Goal: Task Accomplishment & Management: Use online tool/utility

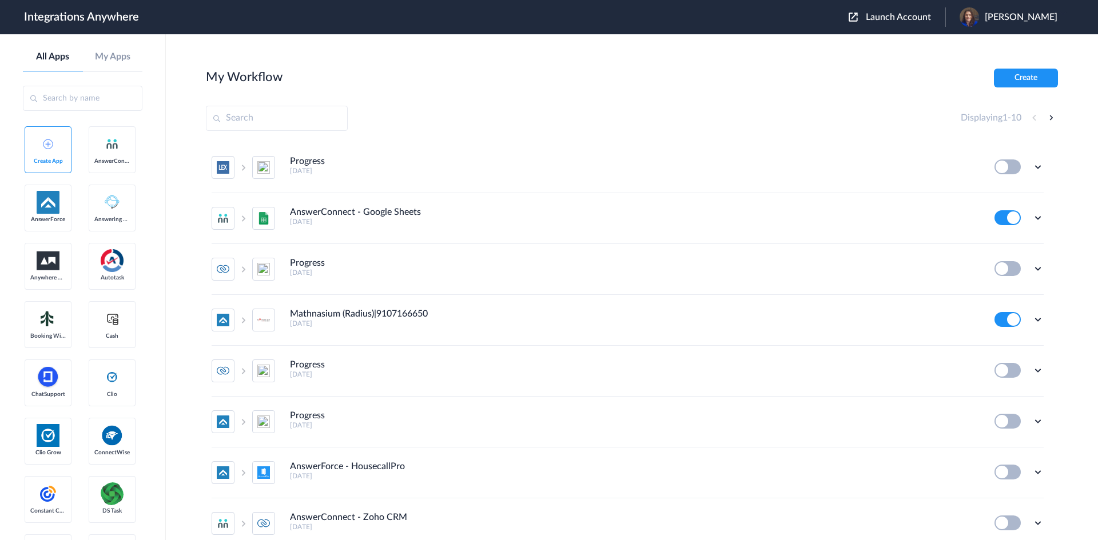
click at [904, 13] on span "Launch Account" at bounding box center [898, 17] width 65 height 9
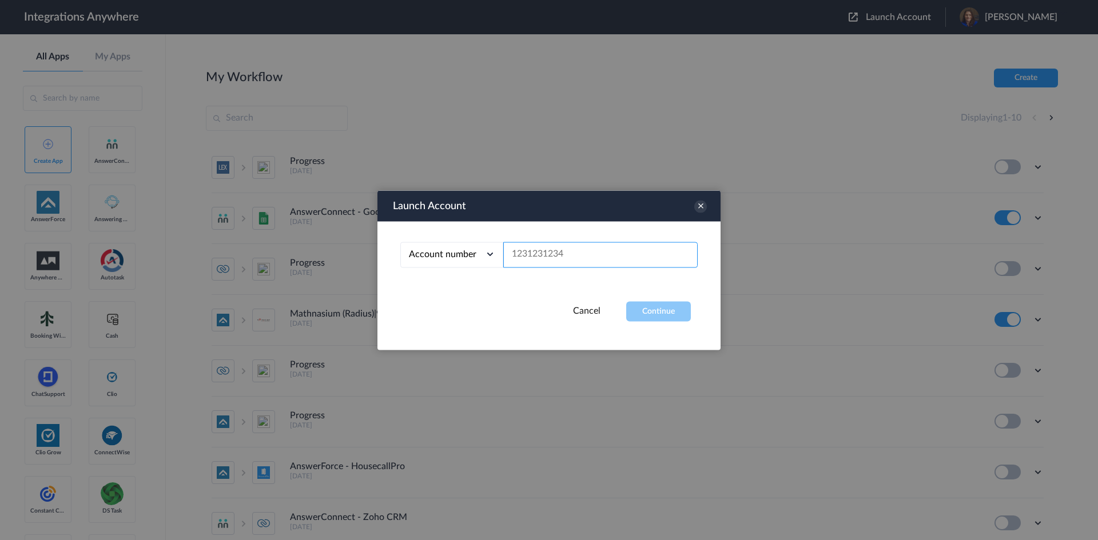
paste input "1210007831"
type input "1210007831"
click at [664, 318] on button "Continue" at bounding box center [658, 311] width 65 height 20
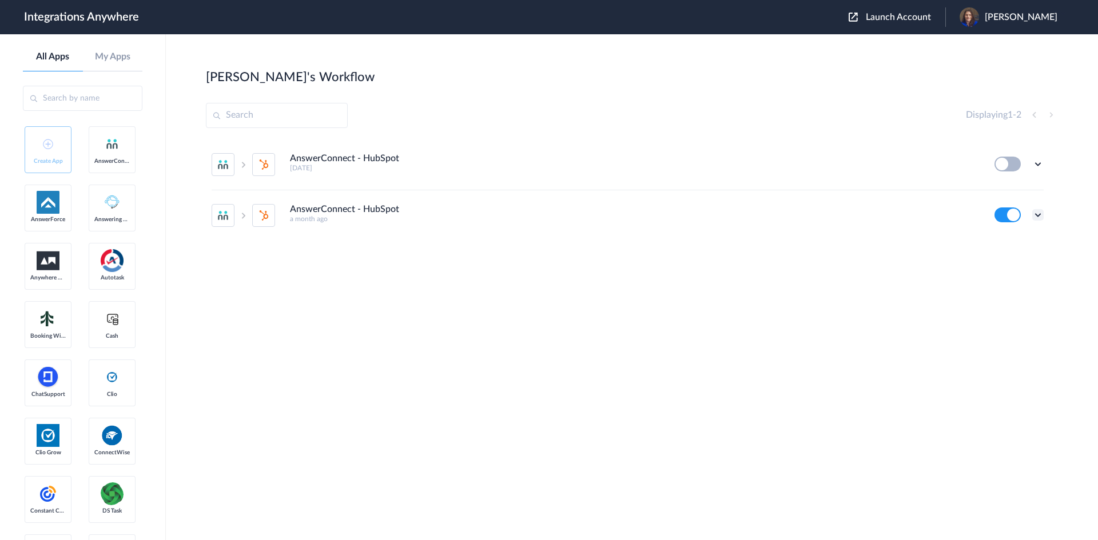
click at [1040, 217] on icon at bounding box center [1037, 214] width 11 height 11
click at [1005, 264] on link "Task history" at bounding box center [1005, 262] width 55 height 8
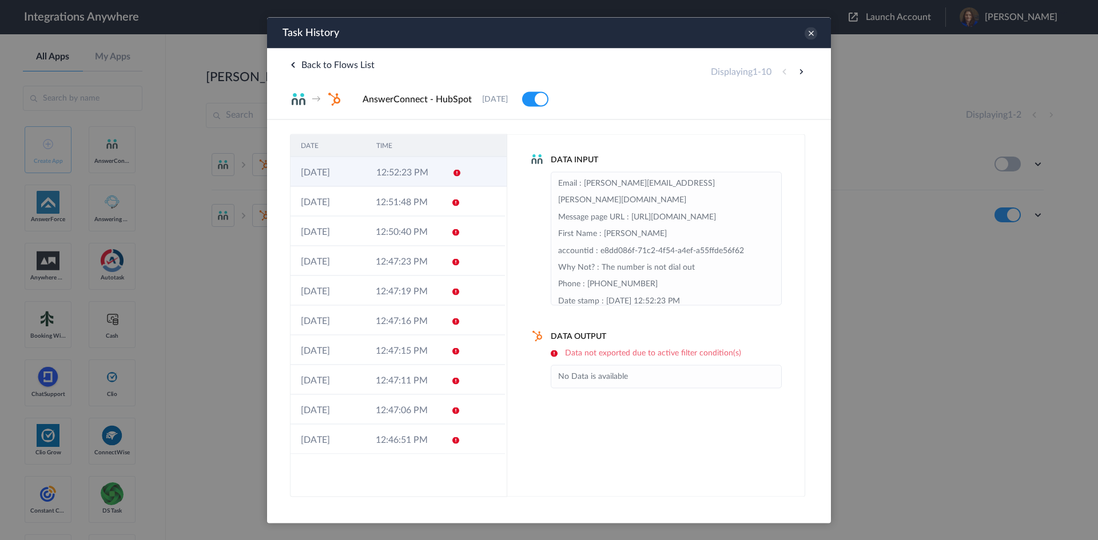
click at [352, 165] on td "13-08-2025" at bounding box center [327, 172] width 75 height 30
click at [353, 198] on td "13-08-2025" at bounding box center [327, 201] width 75 height 30
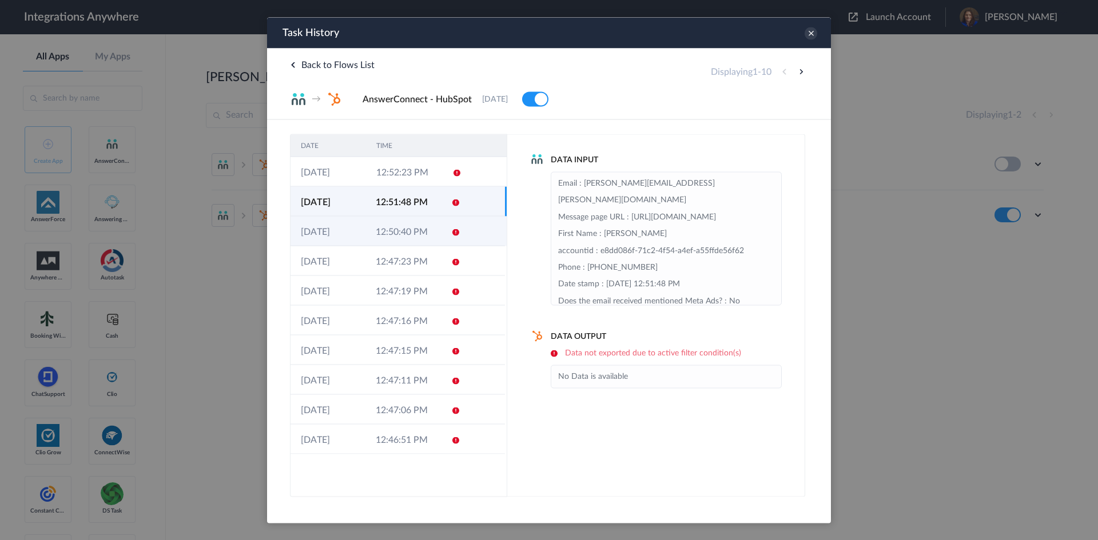
click at [355, 225] on td "13-08-2025" at bounding box center [327, 231] width 75 height 30
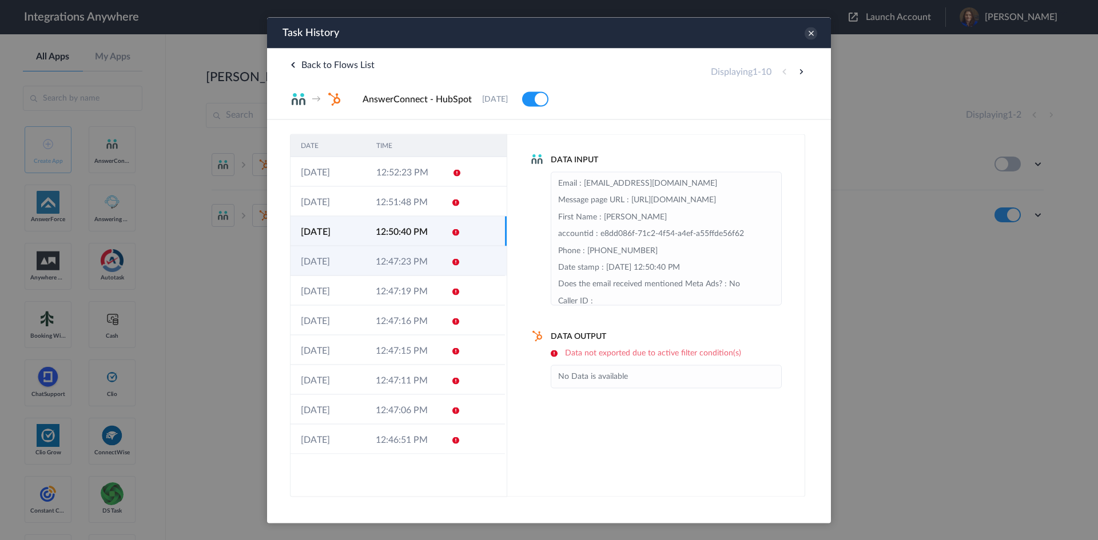
click at [361, 257] on td "13-08-2025" at bounding box center [327, 261] width 75 height 30
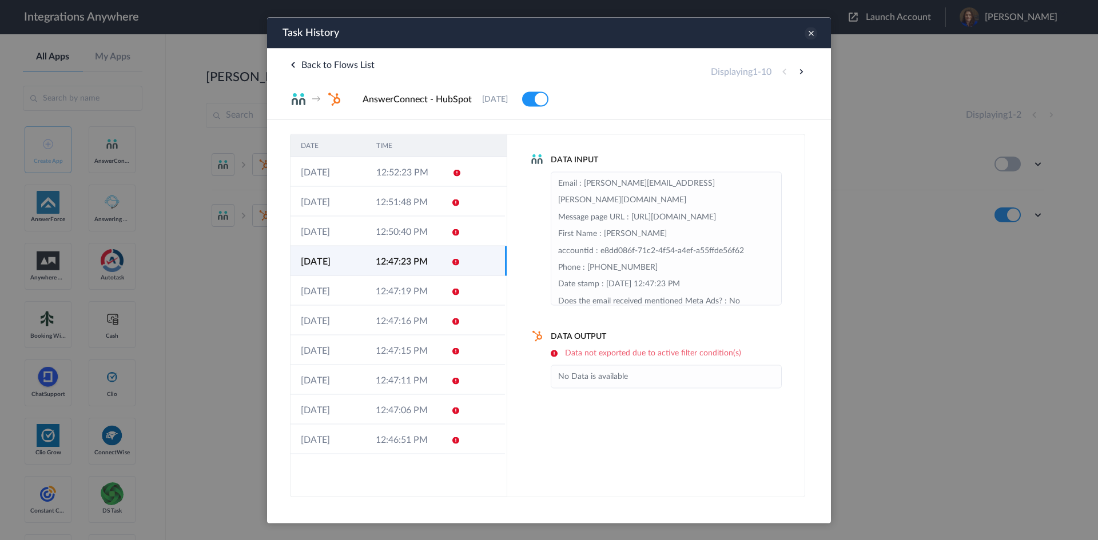
click at [810, 33] on icon at bounding box center [811, 33] width 13 height 13
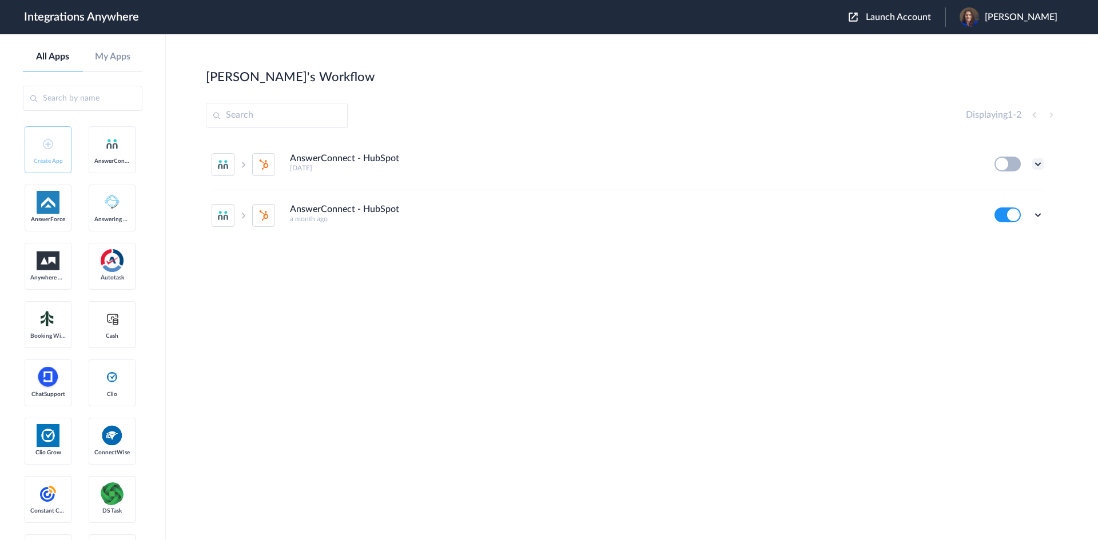
click at [1037, 162] on icon at bounding box center [1037, 163] width 11 height 11
click at [1010, 212] on link "Task history" at bounding box center [1005, 212] width 55 height 8
click at [1037, 160] on icon at bounding box center [1037, 163] width 11 height 11
click at [1017, 191] on li "Edit" at bounding box center [1006, 190] width 74 height 21
click at [1039, 218] on icon at bounding box center [1037, 214] width 11 height 11
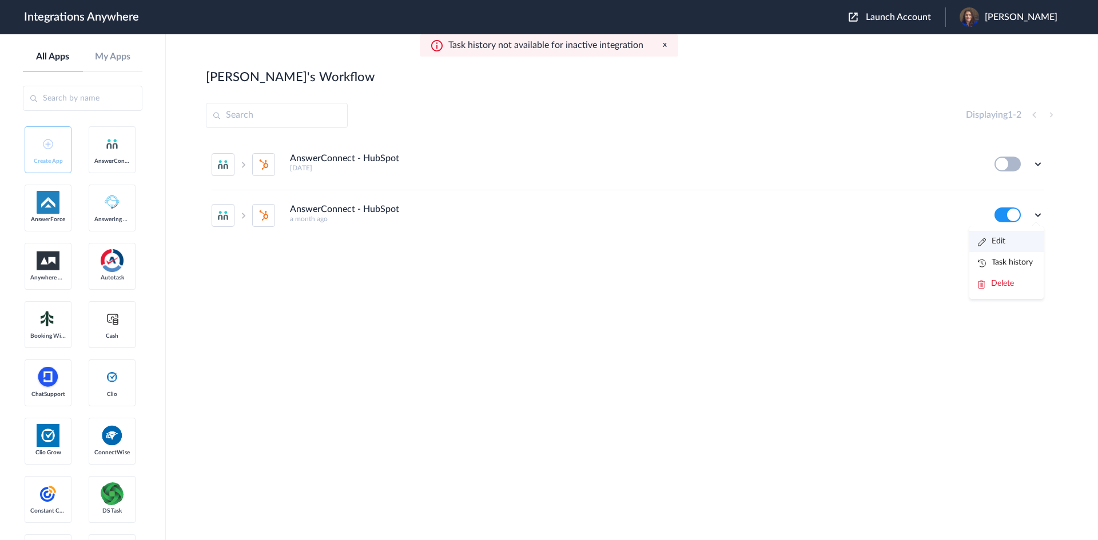
click at [1024, 235] on li "Edit" at bounding box center [1006, 241] width 74 height 21
click at [1034, 165] on icon at bounding box center [1037, 163] width 11 height 11
click at [1016, 193] on li "Edit" at bounding box center [1006, 190] width 74 height 21
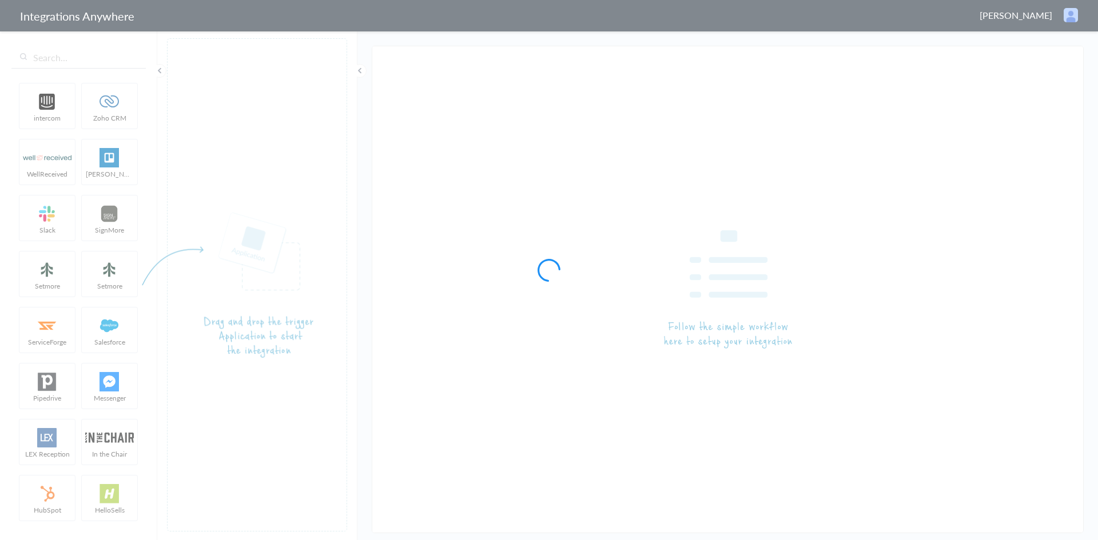
type input "AnswerConnect - HubSpot"
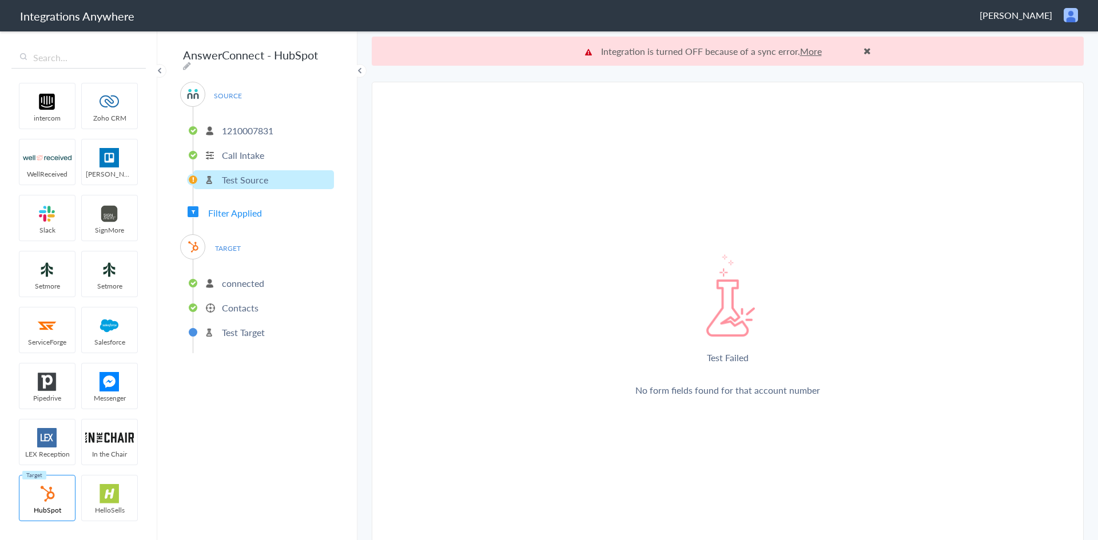
click at [246, 177] on p "Test Source" at bounding box center [245, 179] width 46 height 13
click at [255, 125] on p "1210007831" at bounding box center [247, 130] width 51 height 13
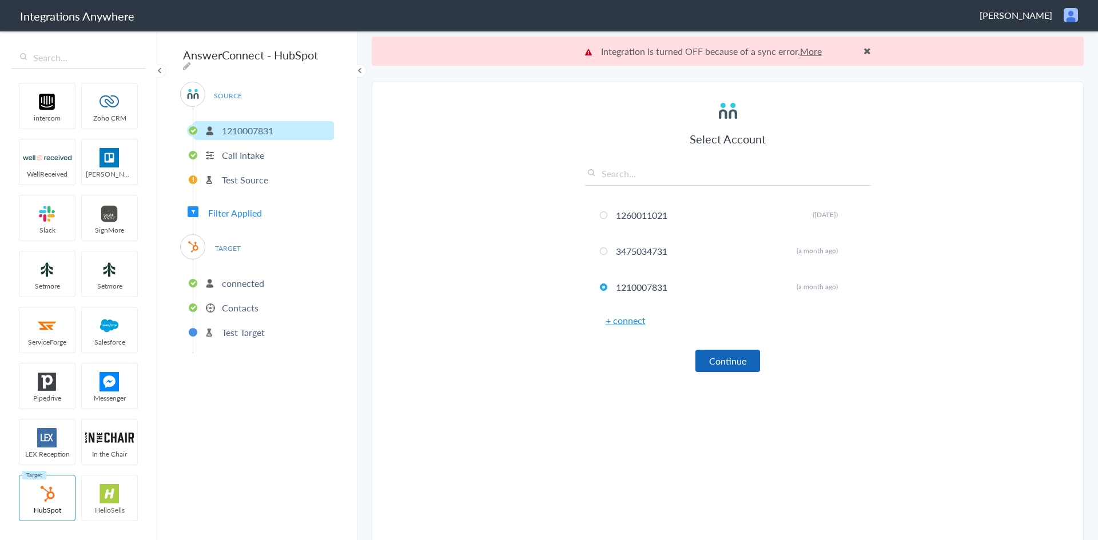
click at [713, 360] on button "Continue" at bounding box center [727, 361] width 65 height 22
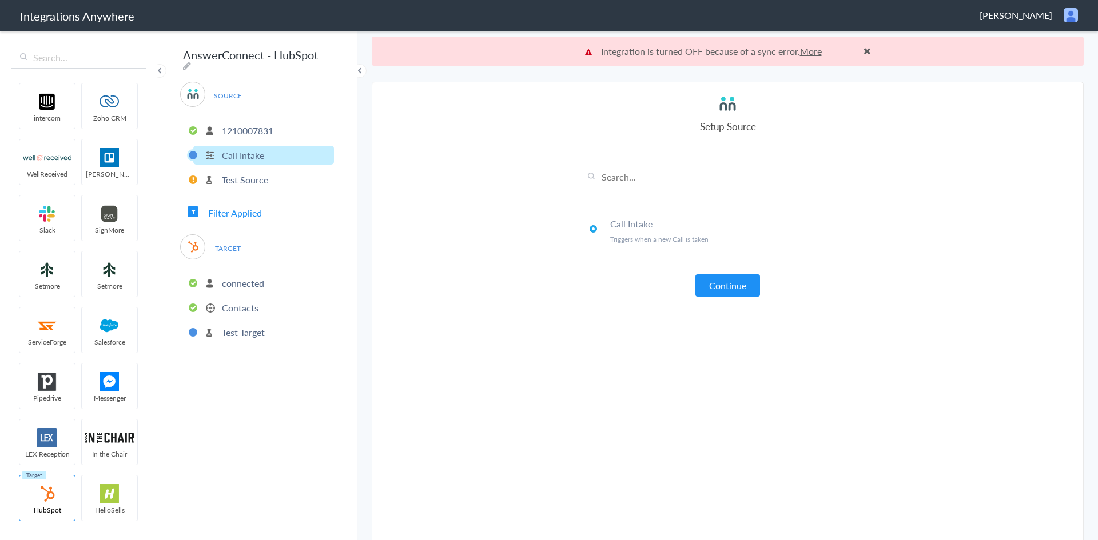
click at [721, 305] on article "Select Account 1260011021 Rename Delete (14 days ago) 3475034731 Rename Delete …" at bounding box center [728, 326] width 286 height 464
click at [726, 286] on button "Continue" at bounding box center [727, 285] width 65 height 22
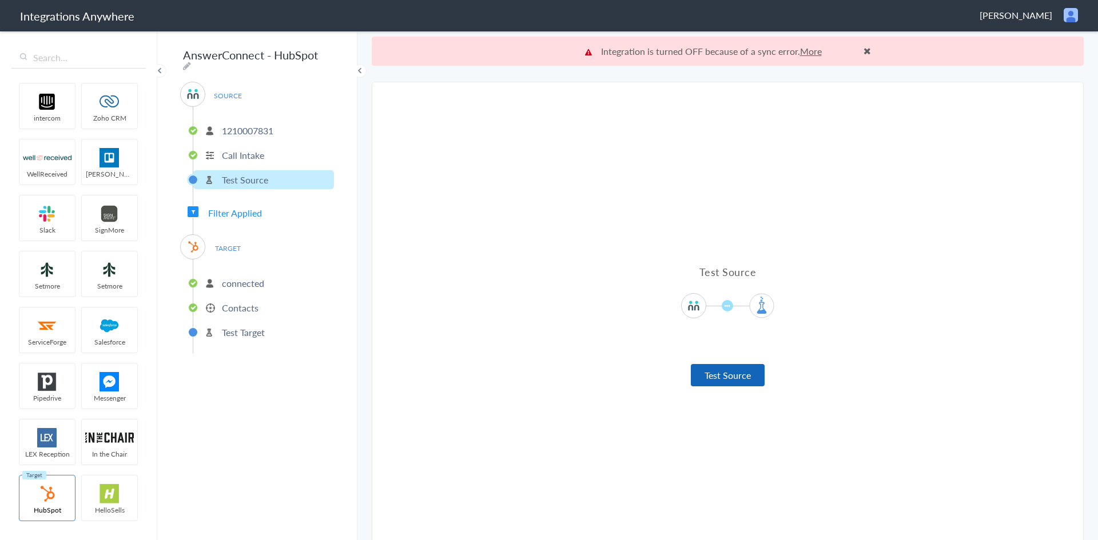
click at [723, 368] on button "Test Source" at bounding box center [728, 375] width 74 height 22
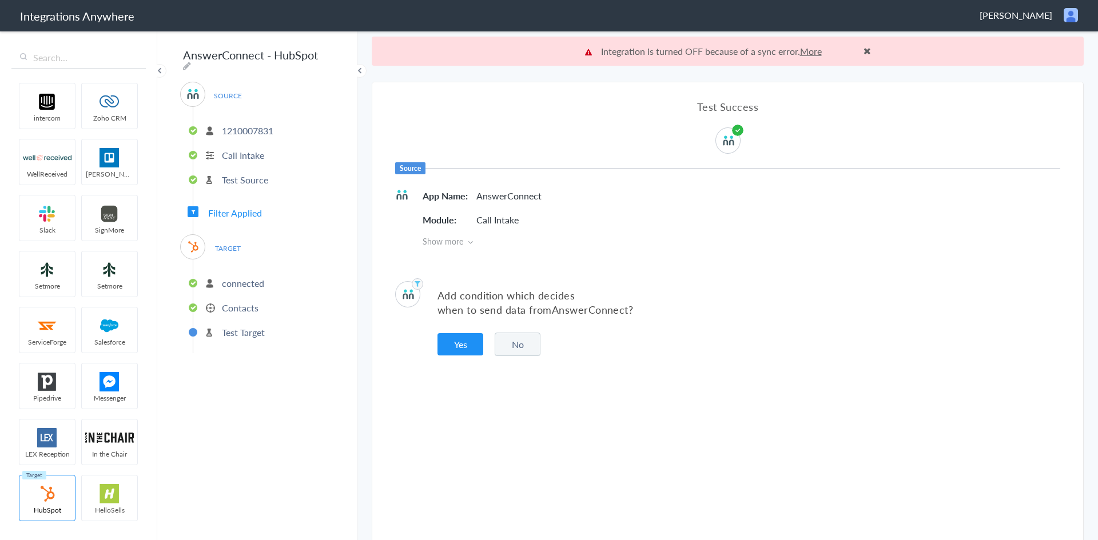
click at [532, 345] on button "No" at bounding box center [518, 344] width 46 height 23
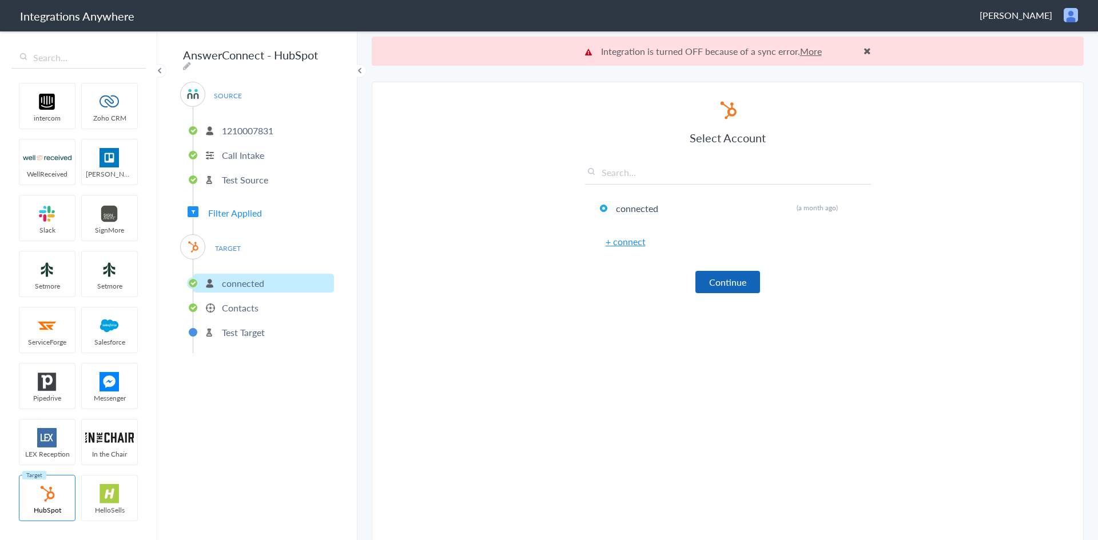
click at [713, 293] on button "Continue" at bounding box center [727, 282] width 65 height 22
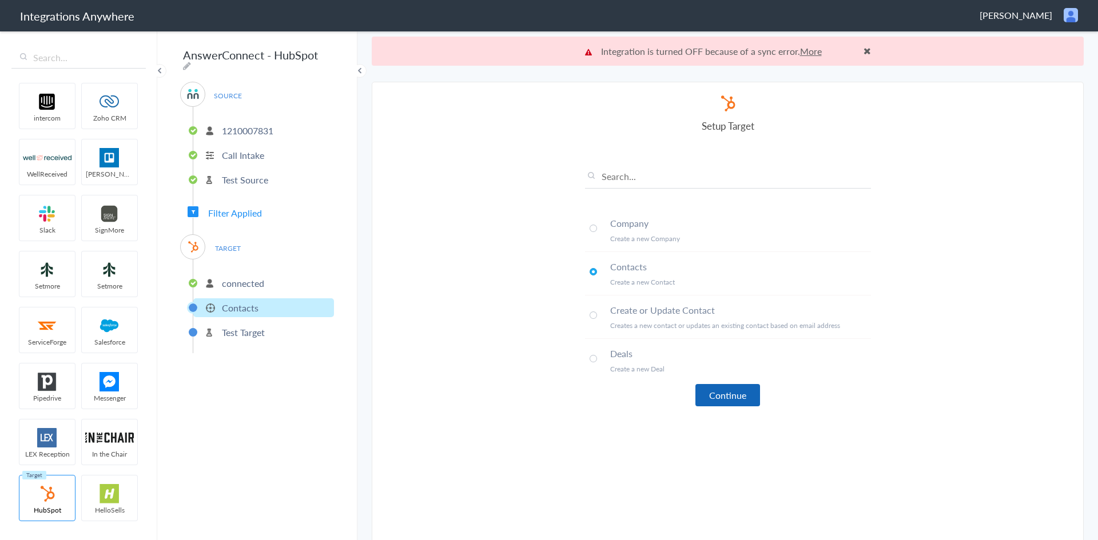
click at [718, 393] on button "Continue" at bounding box center [727, 395] width 65 height 22
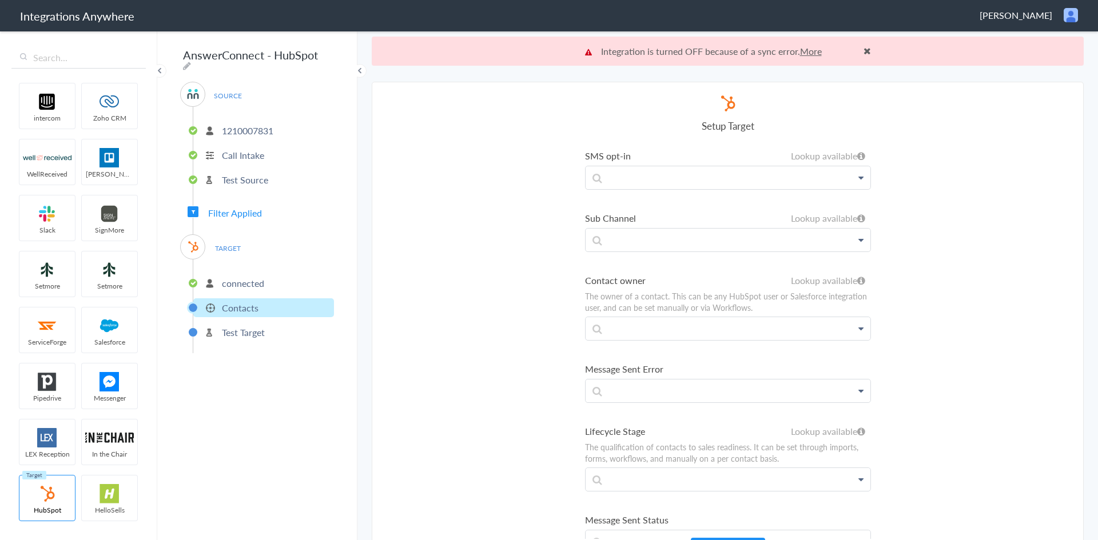
scroll to position [8234, 0]
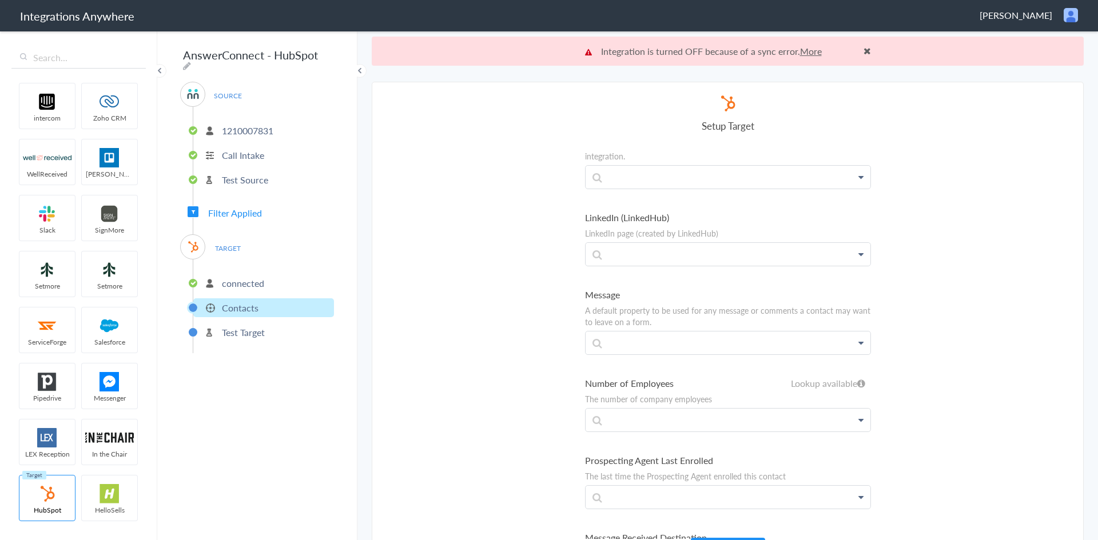
drag, startPoint x: 983, startPoint y: 352, endPoint x: 971, endPoint y: 356, distance: 12.3
click at [985, 352] on section "Select Account 1260011021 Rename Delete (14 days ago) 3475034731 Rename Delete …" at bounding box center [728, 326] width 712 height 488
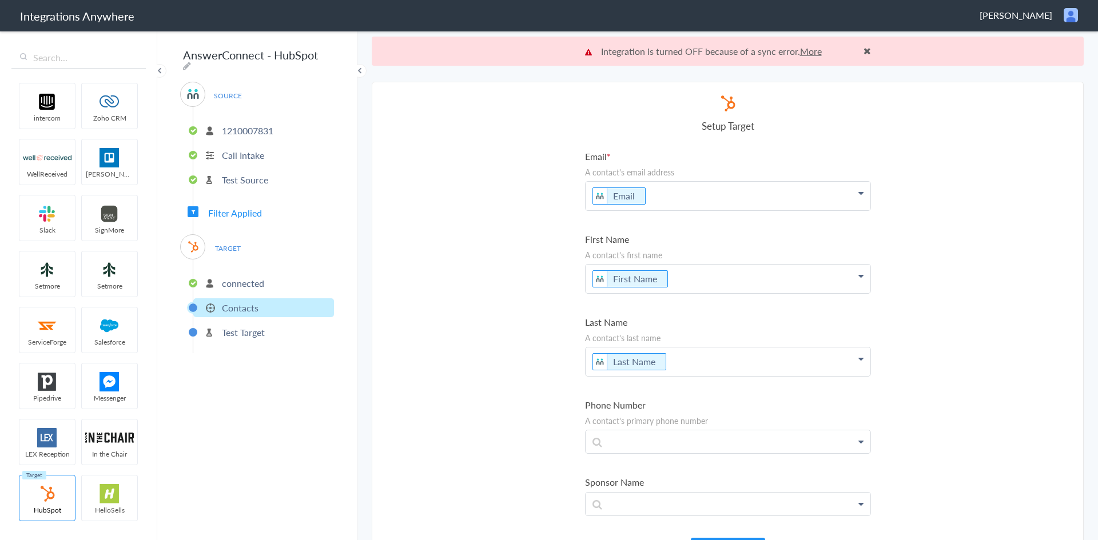
scroll to position [229, 0]
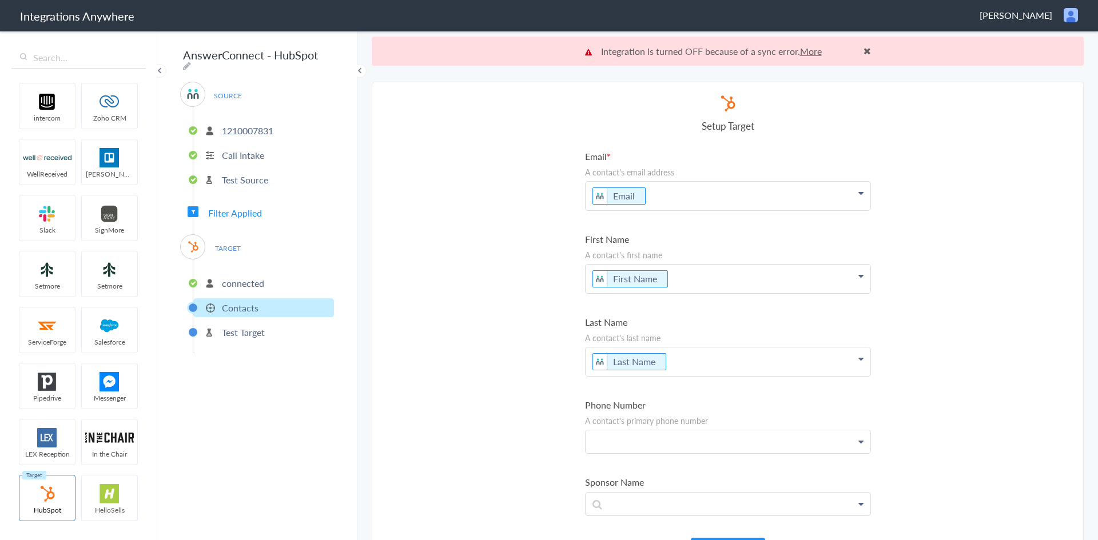
click at [618, 210] on p at bounding box center [728, 196] width 285 height 29
click at [0, 0] on link "Phone" at bounding box center [0, 0] width 0 height 0
click at [973, 275] on section "Select Account 1260011021 Rename Delete (14 days ago) 3475034731 Rename Delete …" at bounding box center [728, 326] width 712 height 488
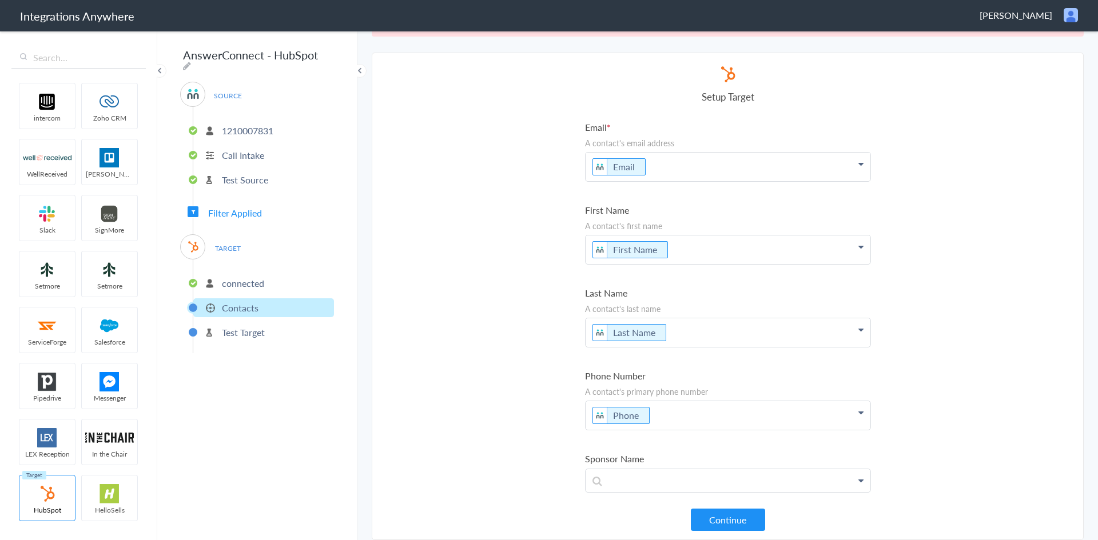
scroll to position [172, 0]
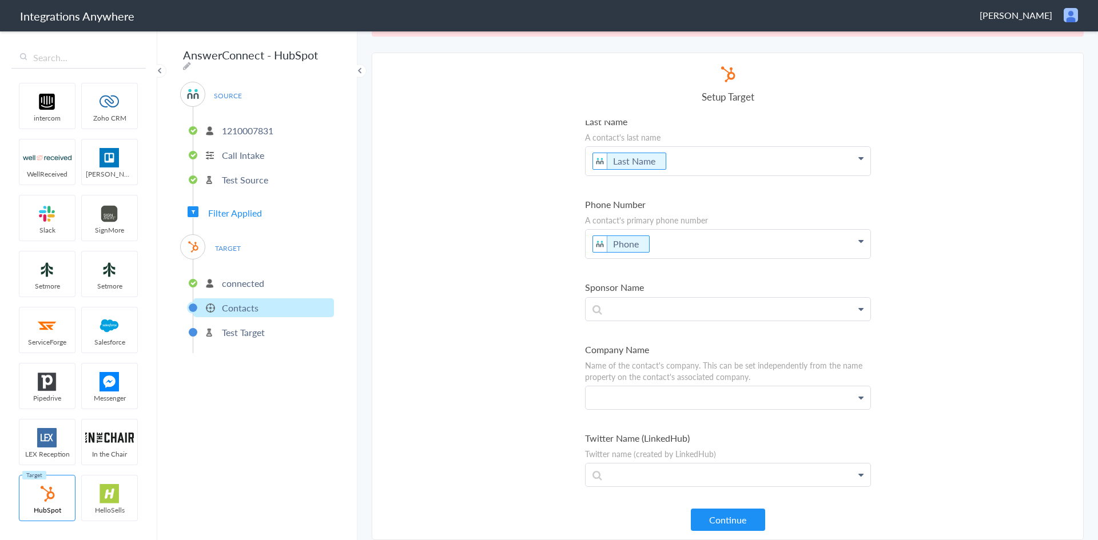
click at [0, 0] on link "Company Name" at bounding box center [0, 0] width 0 height 0
click at [461, 320] on section "Select Account 1260011021 Rename Delete (14 days ago) 3475034731 Rename Delete …" at bounding box center [728, 297] width 712 height 488
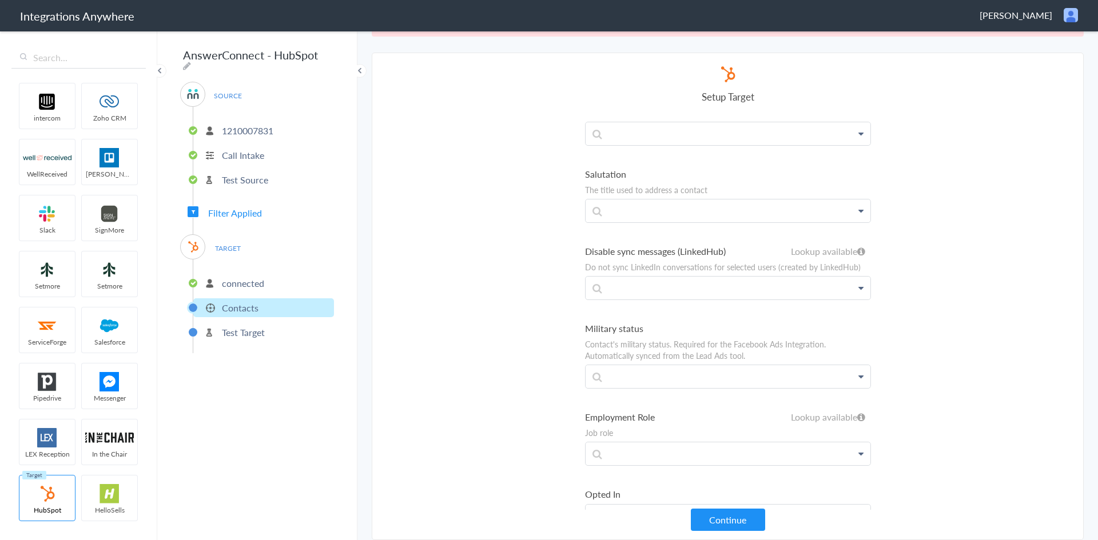
scroll to position [3831, 0]
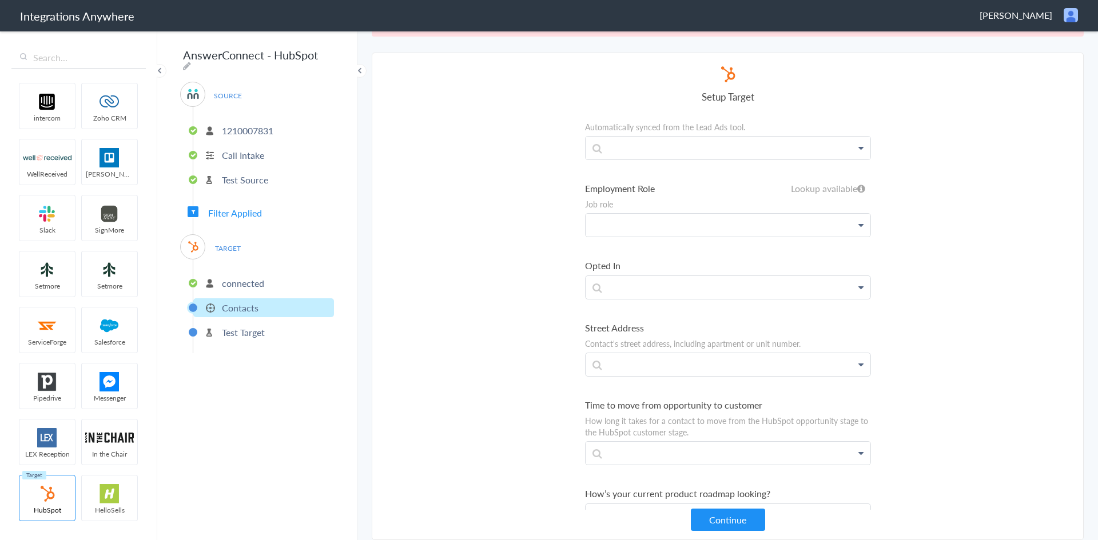
click at [0, 0] on link "AnswerConnect" at bounding box center [0, 0] width 0 height 0
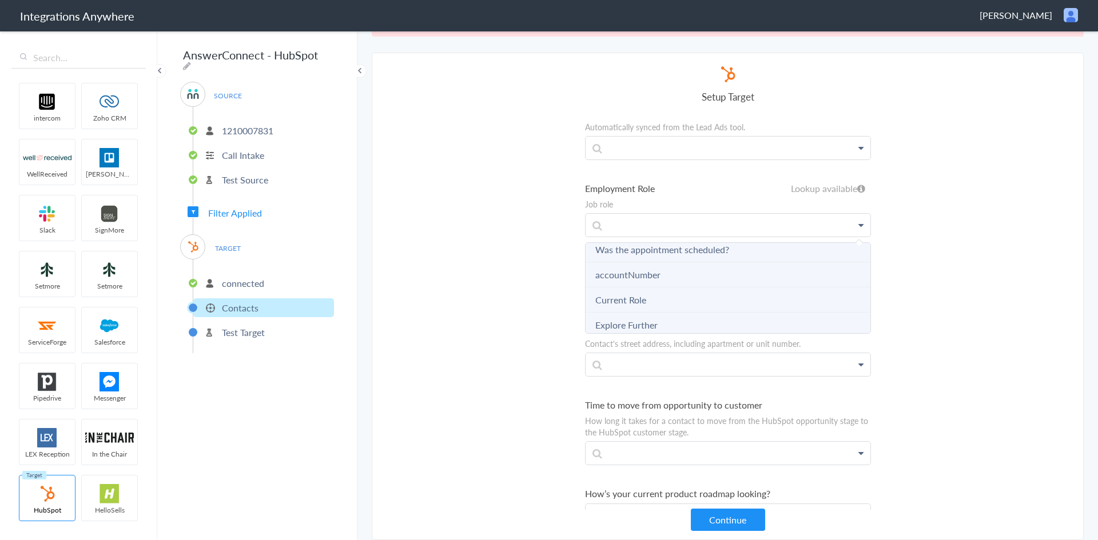
scroll to position [915, 0]
click at [0, 0] on Role "Current Role" at bounding box center [0, 0] width 0 height 0
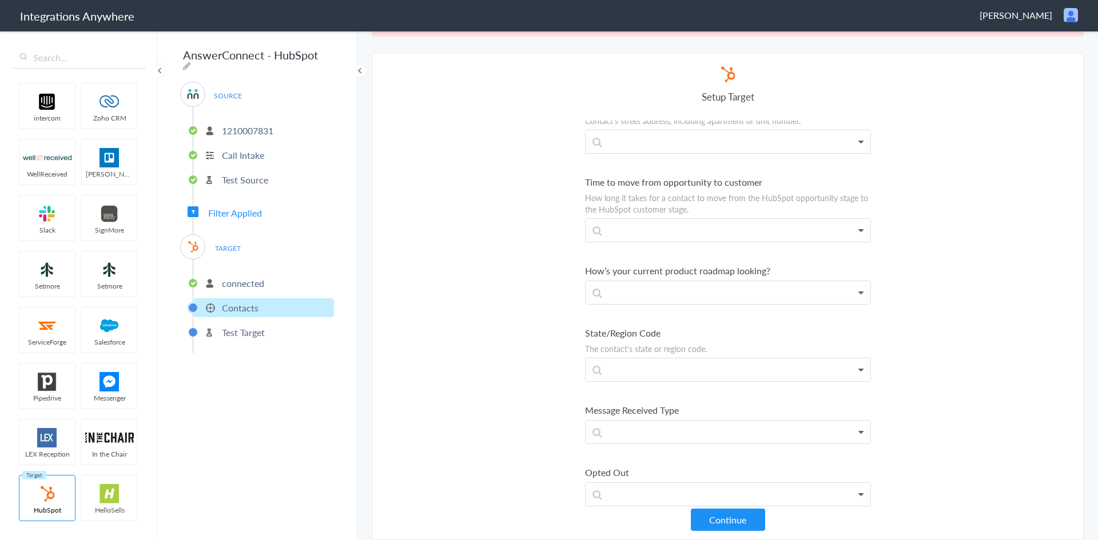
scroll to position [4289, 0]
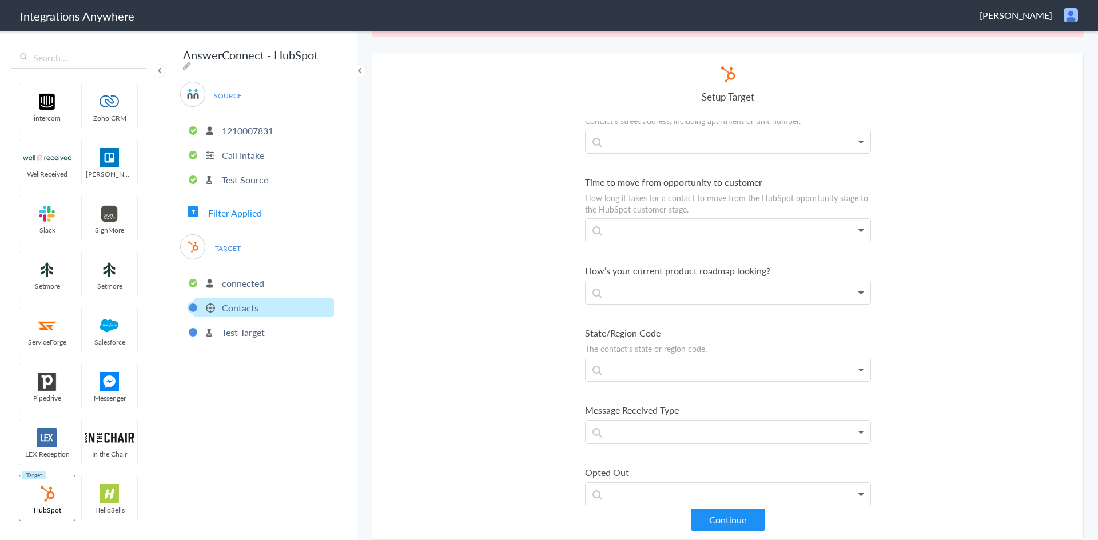
scroll to position [3831, 0]
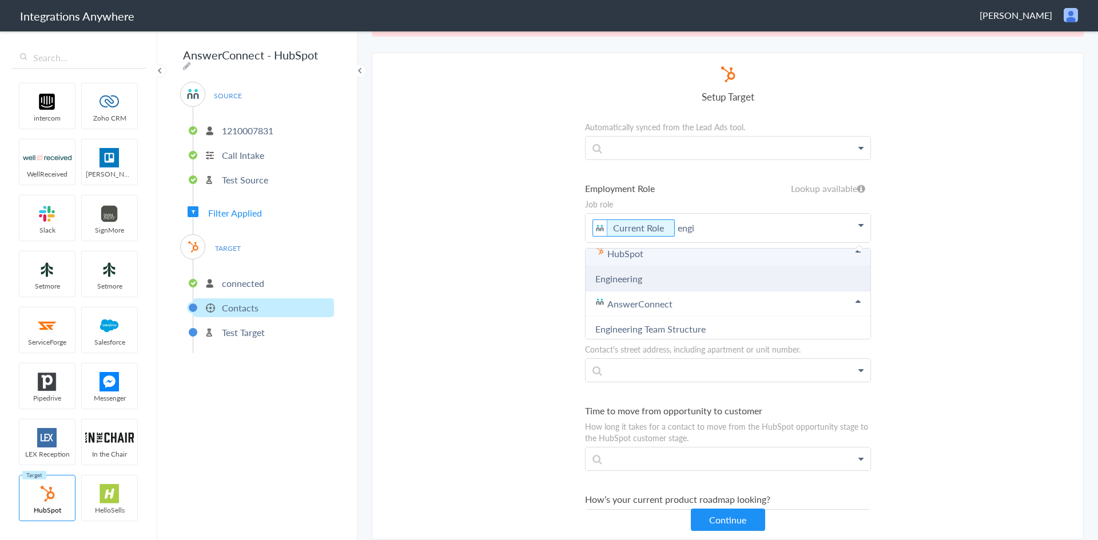
scroll to position [13, 0]
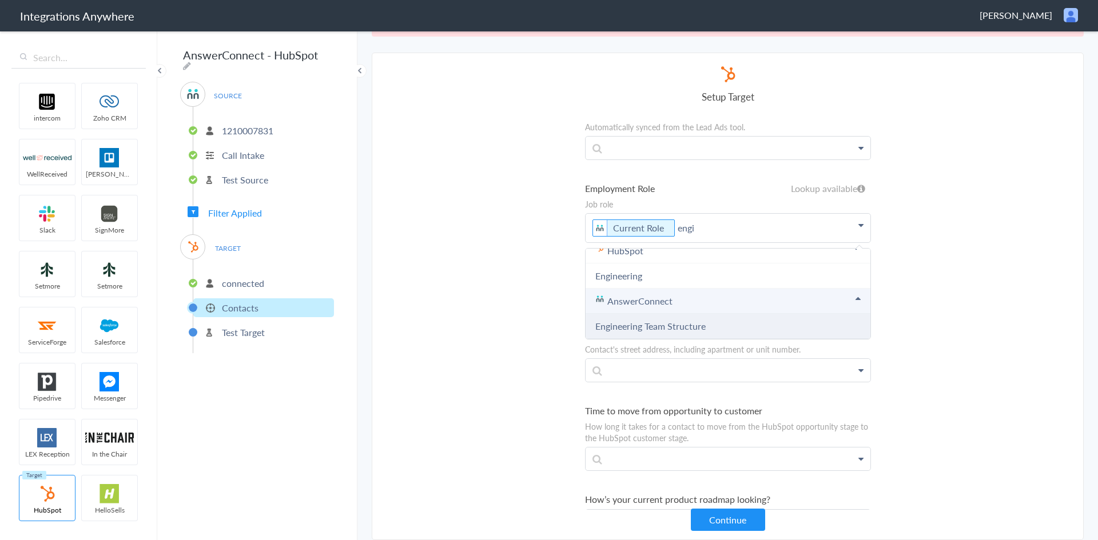
click at [0, 0] on link "Engineering Team Structure" at bounding box center [0, 0] width 0 height 0
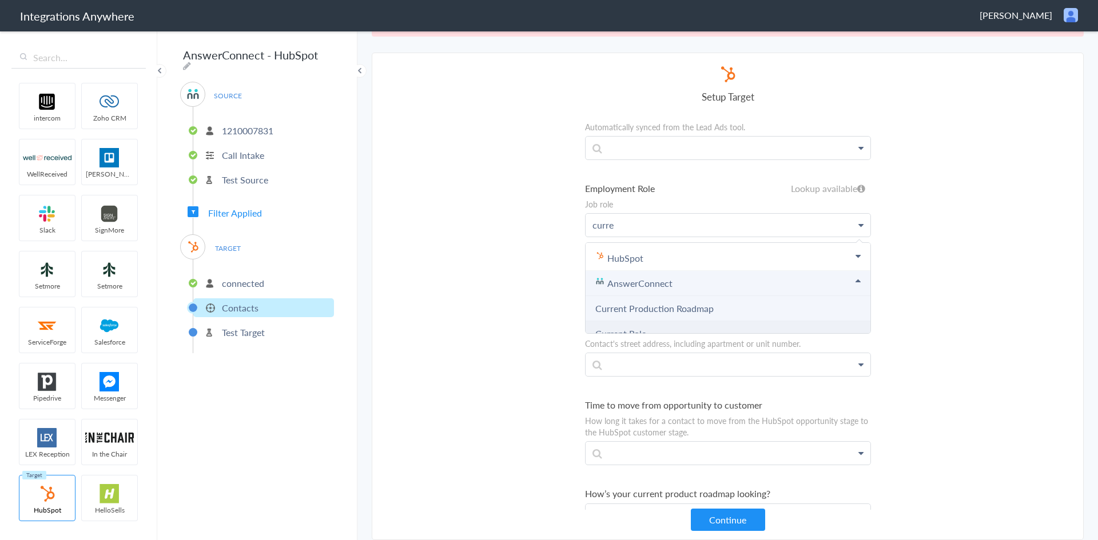
click at [0, 0] on Role "Current Role" at bounding box center [0, 0] width 0 height 0
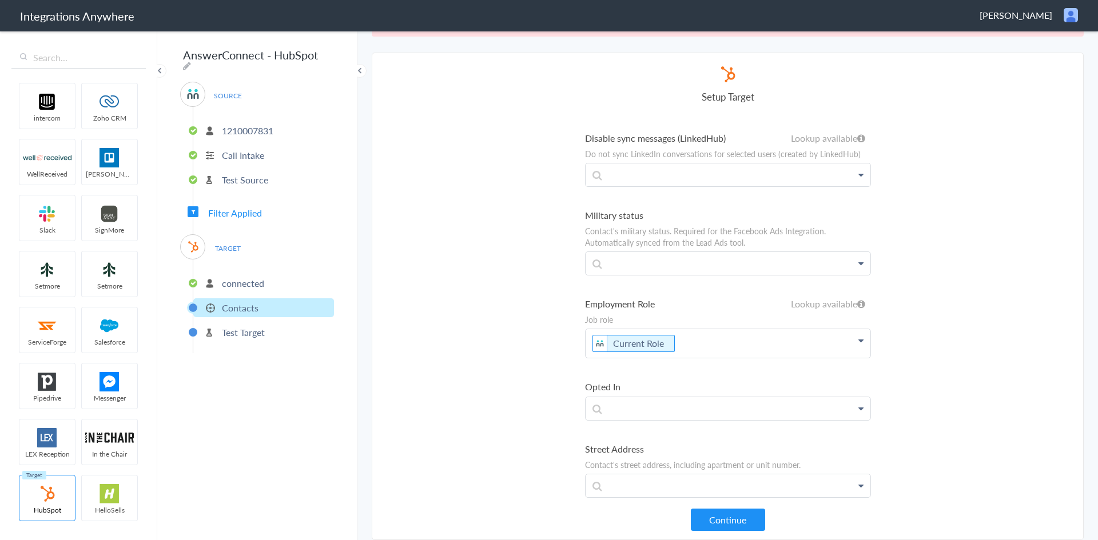
scroll to position [3719, 0]
click at [730, 516] on button "Continue" at bounding box center [728, 520] width 74 height 22
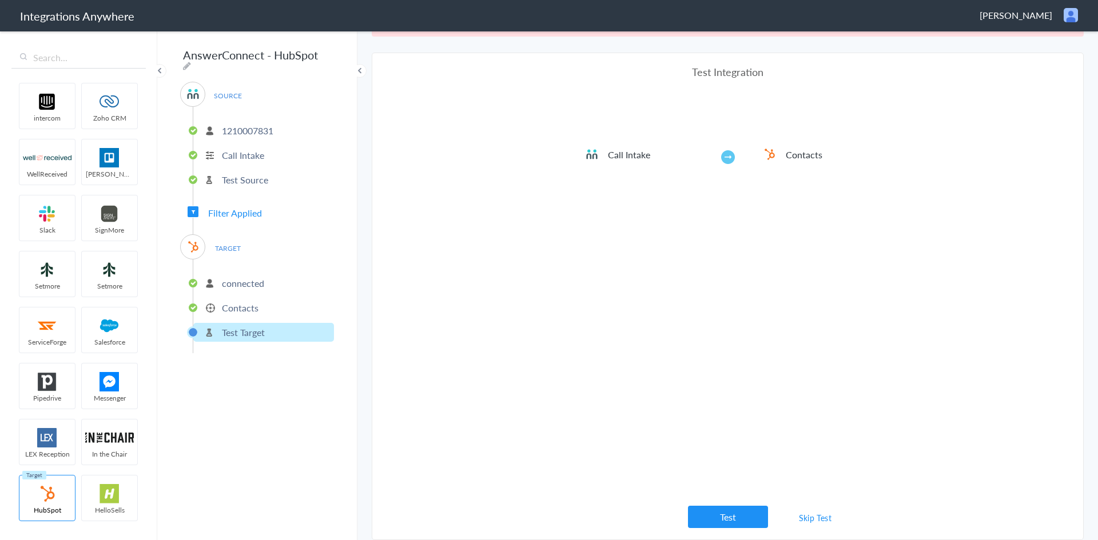
drag, startPoint x: 720, startPoint y: 520, endPoint x: 724, endPoint y: 515, distance: 7.0
click at [722, 519] on button "Test" at bounding box center [728, 517] width 80 height 22
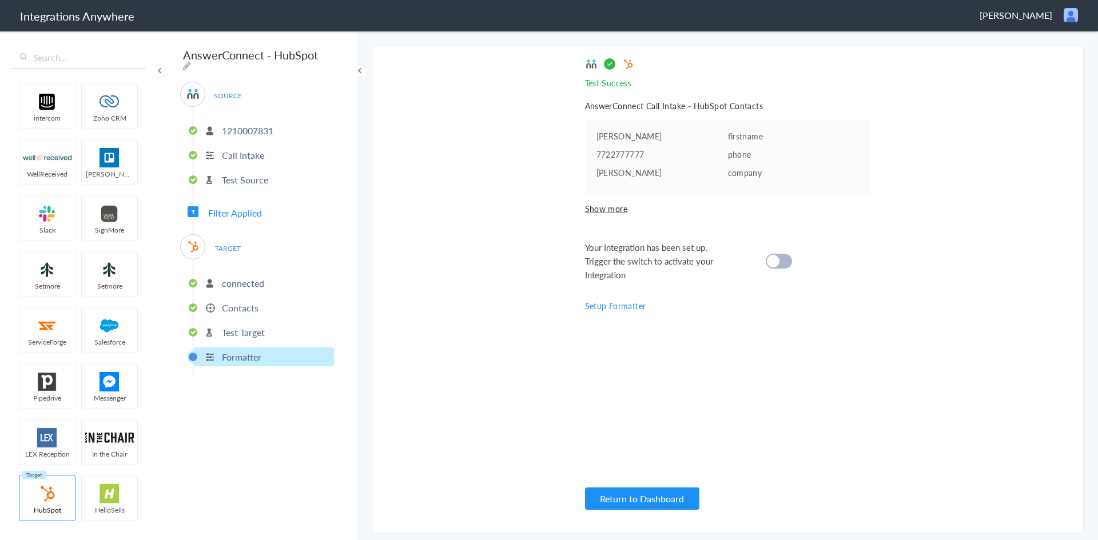
scroll to position [0, 0]
click at [792, 263] on div "Your Integration has been set up. Trigger the switch to activate your Integrati…" at bounding box center [713, 261] width 257 height 41
click at [784, 261] on div at bounding box center [779, 261] width 26 height 15
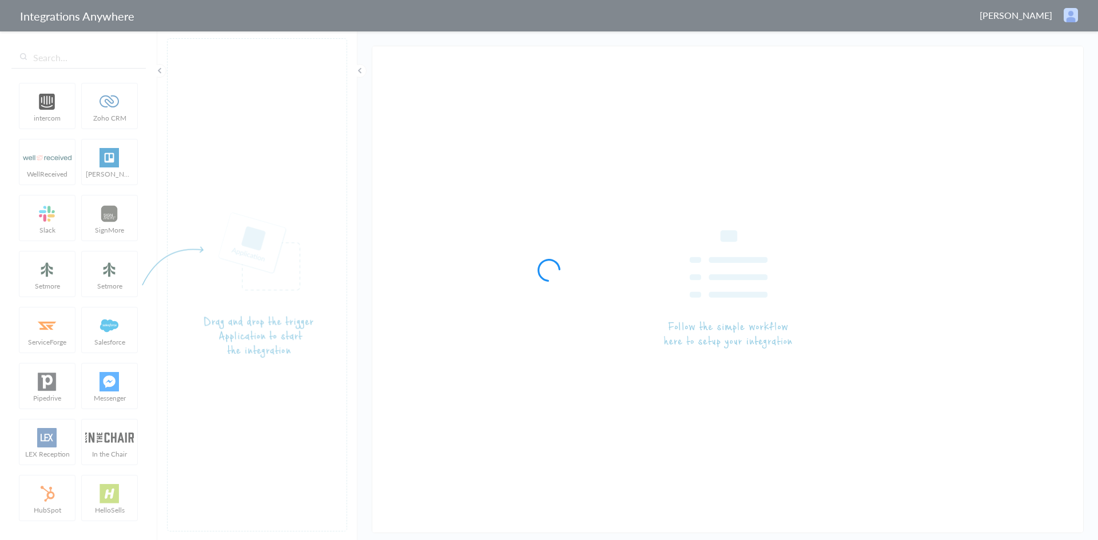
type input "AnswerConnect - HubSpot"
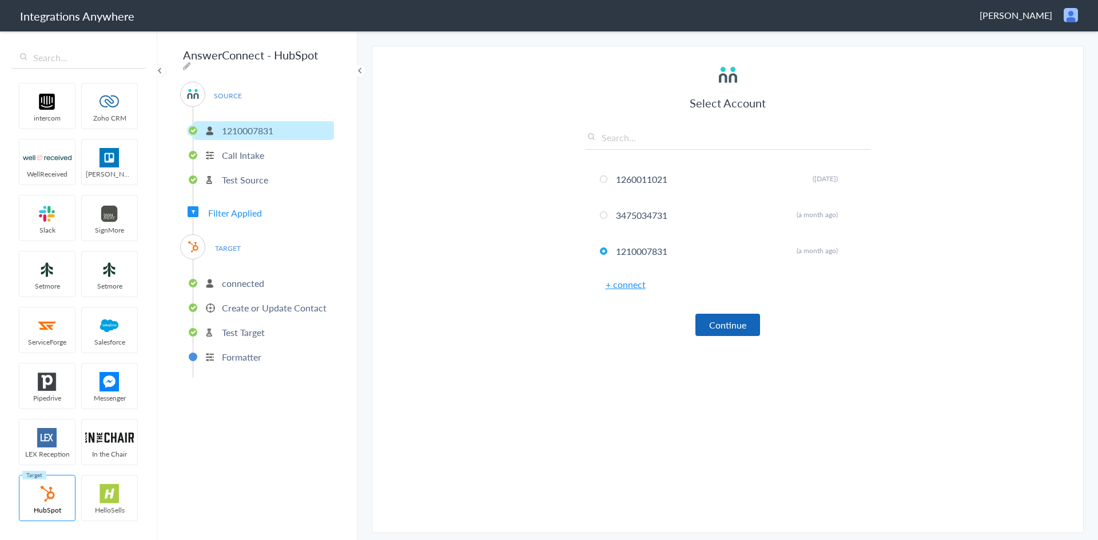
click at [727, 322] on button "Continue" at bounding box center [727, 325] width 65 height 22
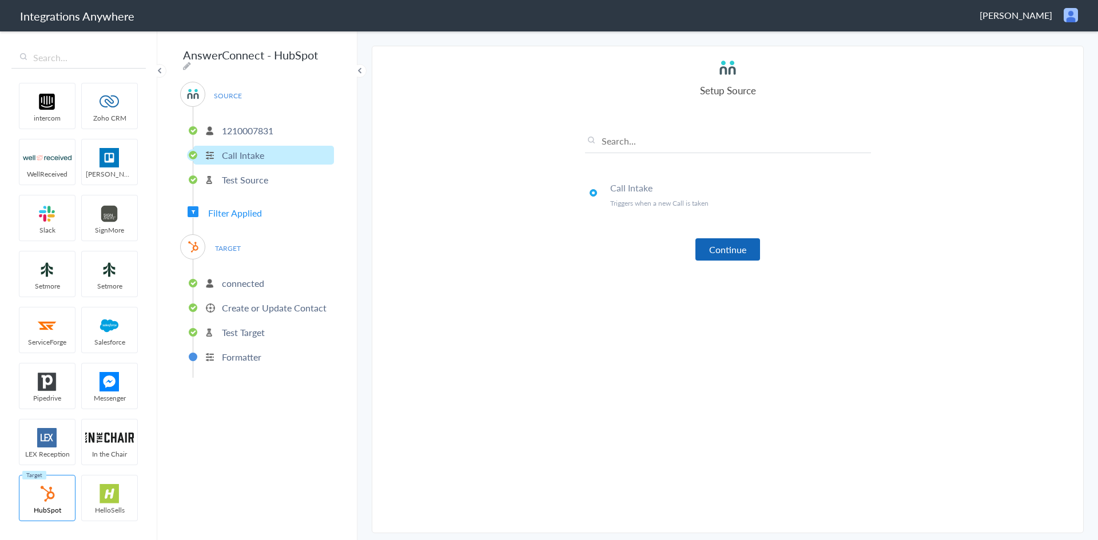
click at [730, 253] on button "Continue" at bounding box center [727, 249] width 65 height 22
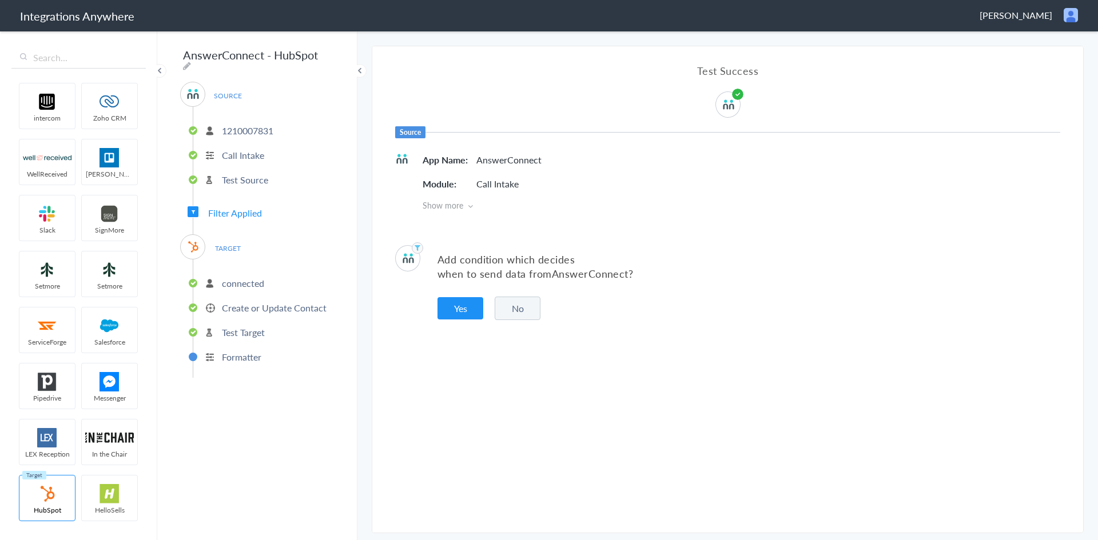
click at [520, 308] on button "No" at bounding box center [518, 308] width 46 height 23
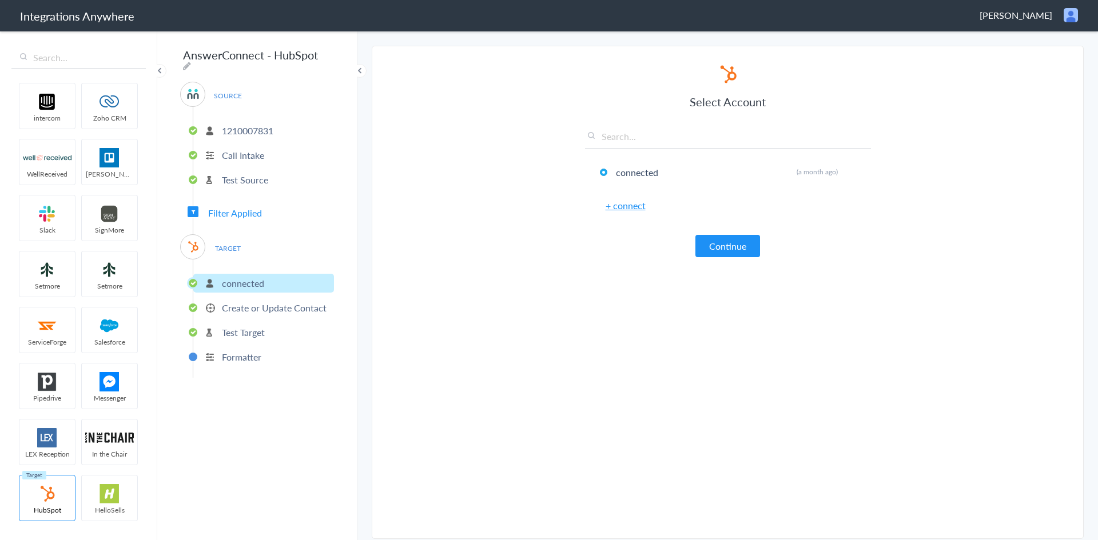
click at [252, 212] on span "Filter Applied" at bounding box center [235, 212] width 54 height 13
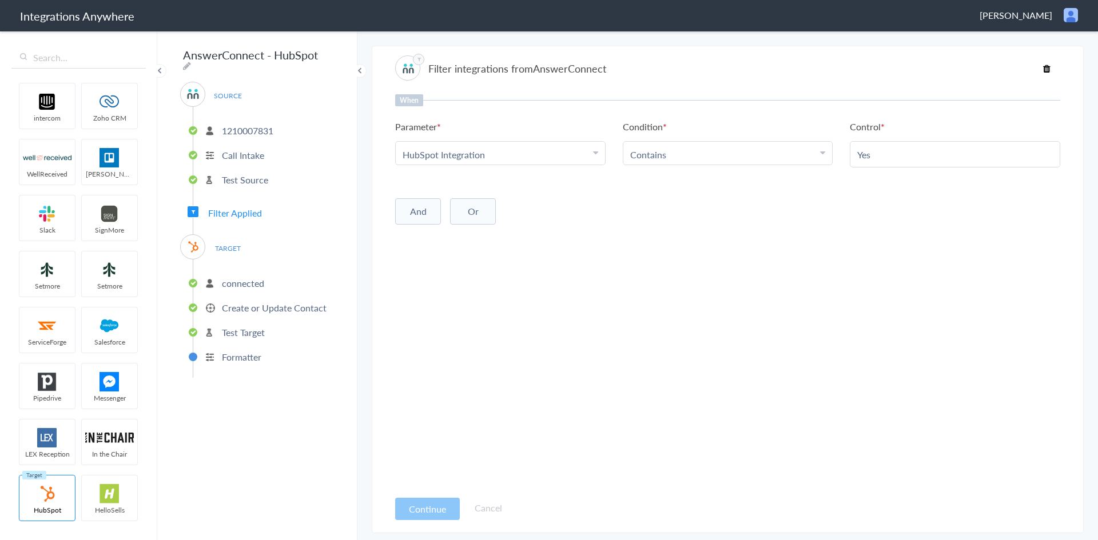
click at [238, 278] on p "connected" at bounding box center [243, 283] width 42 height 13
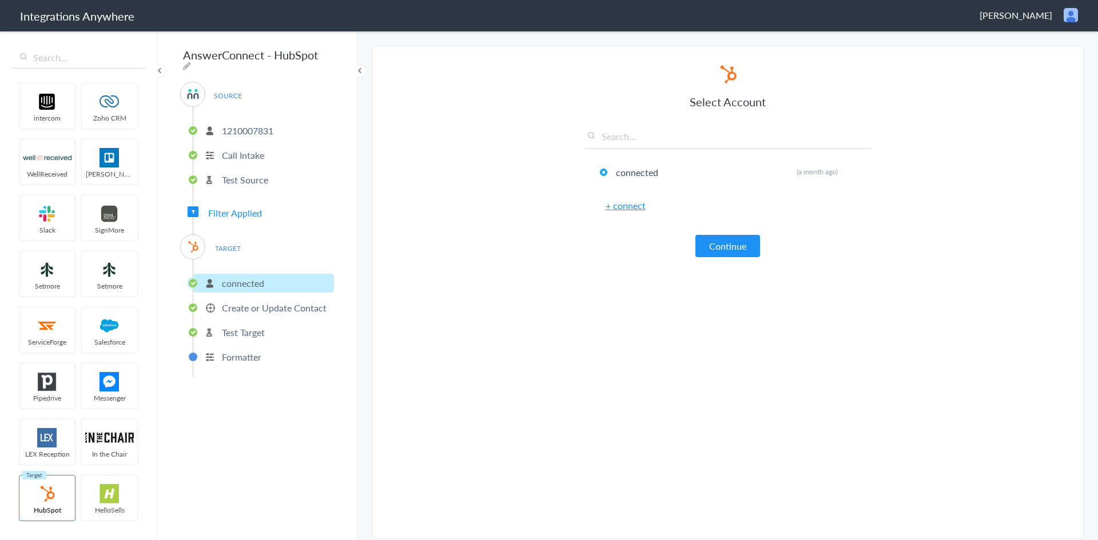
click at [723, 256] on button "Continue" at bounding box center [727, 246] width 65 height 22
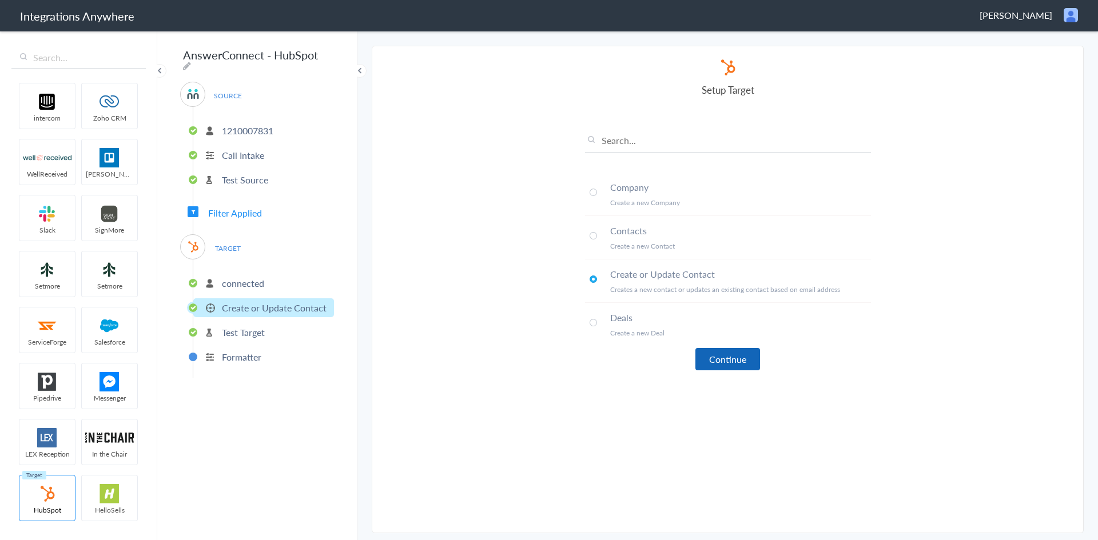
click at [723, 357] on button "Continue" at bounding box center [727, 359] width 65 height 22
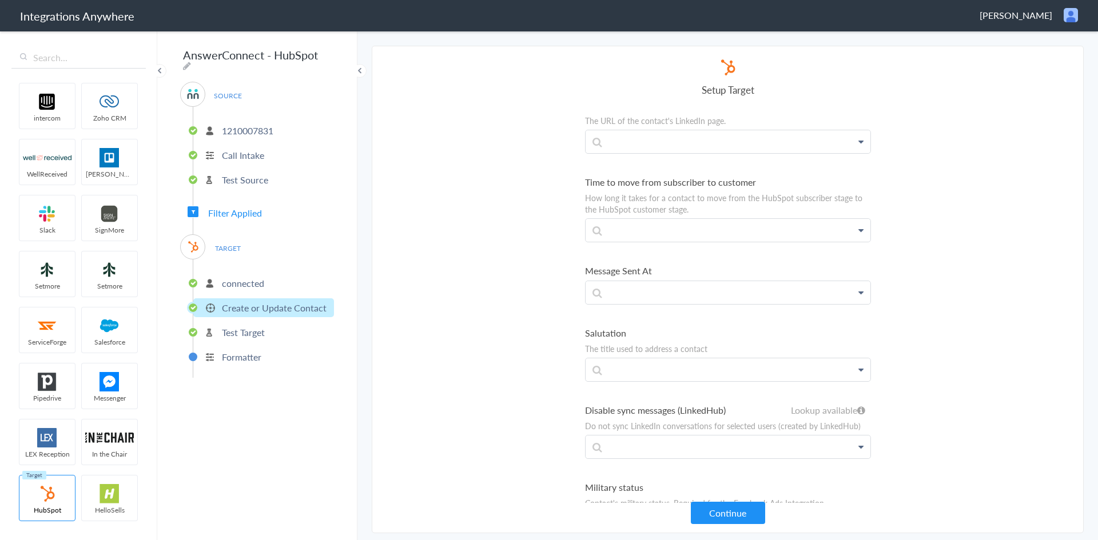
scroll to position [3660, 0]
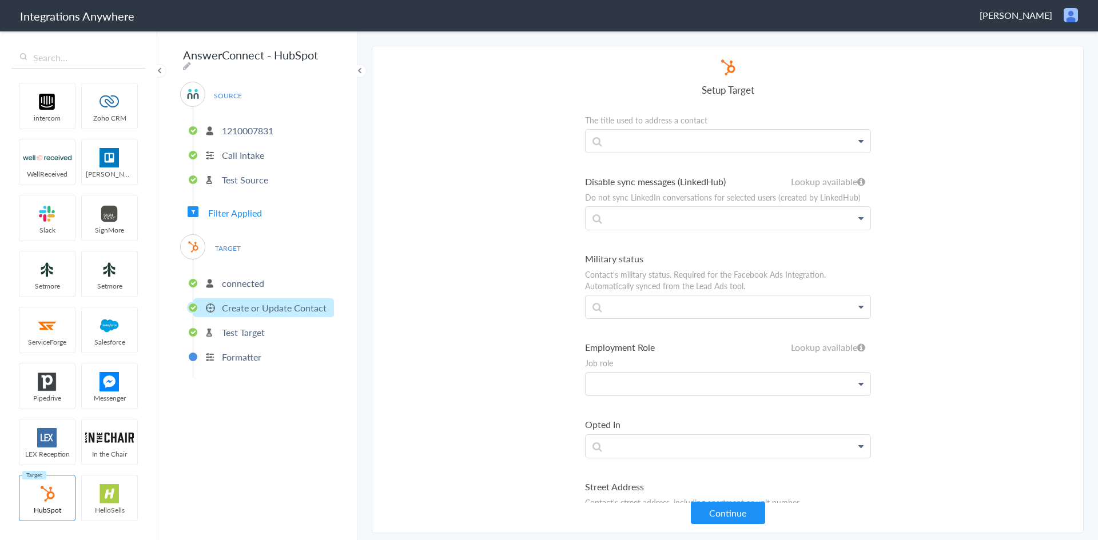
click at [0, 0] on link "AnswerConnect" at bounding box center [0, 0] width 0 height 0
click at [648, 384] on p at bounding box center [728, 384] width 285 height 23
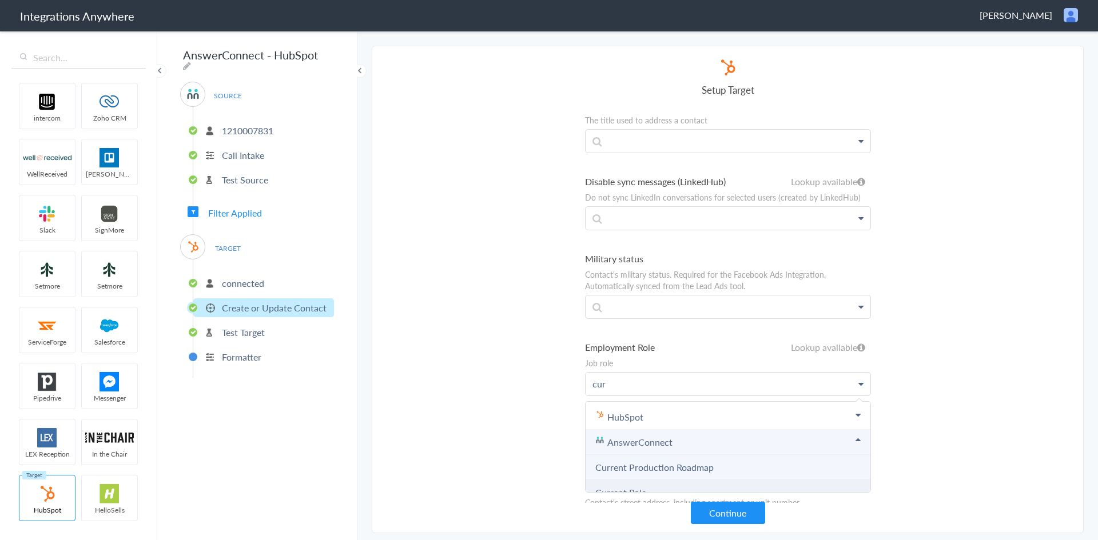
click at [0, 0] on link "Current Role" at bounding box center [0, 0] width 0 height 0
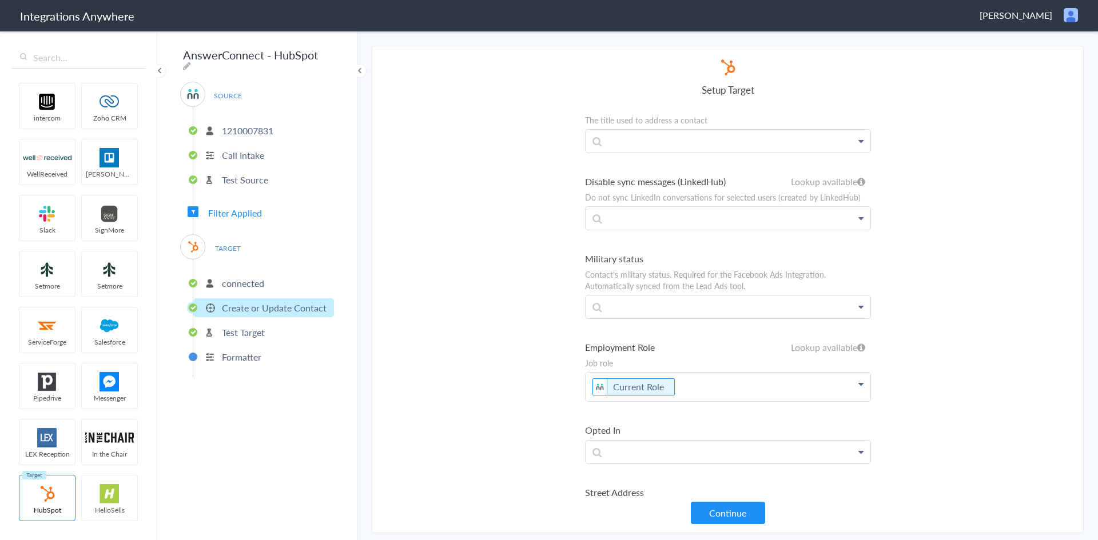
drag, startPoint x: 1014, startPoint y: 346, endPoint x: 926, endPoint y: 353, distance: 87.8
click at [1014, 346] on section "Select Account 1260011021 Rename Delete (14 days ago) 3475034731 Rename Delete …" at bounding box center [728, 290] width 712 height 488
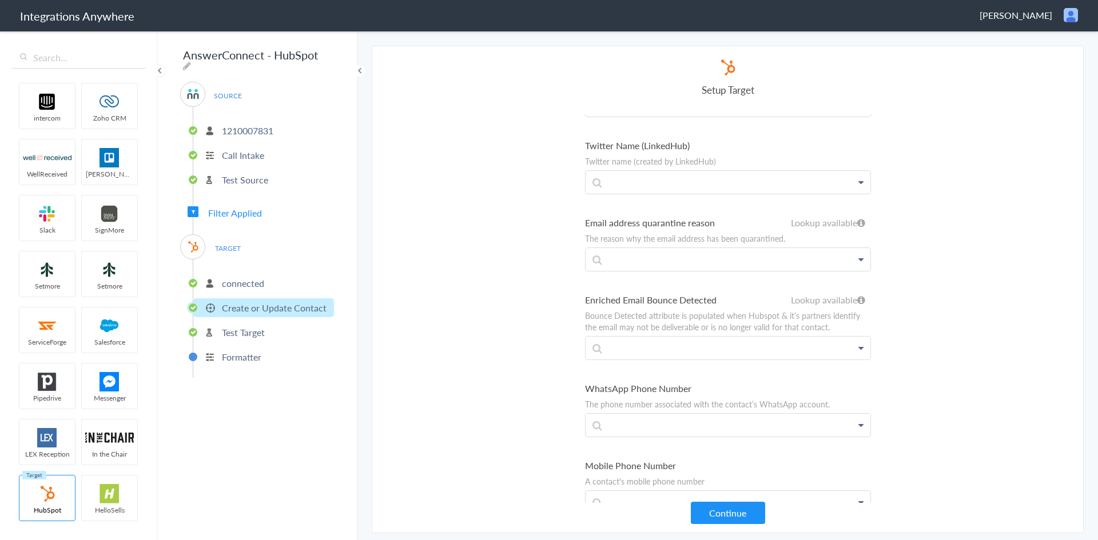
scroll to position [229, 0]
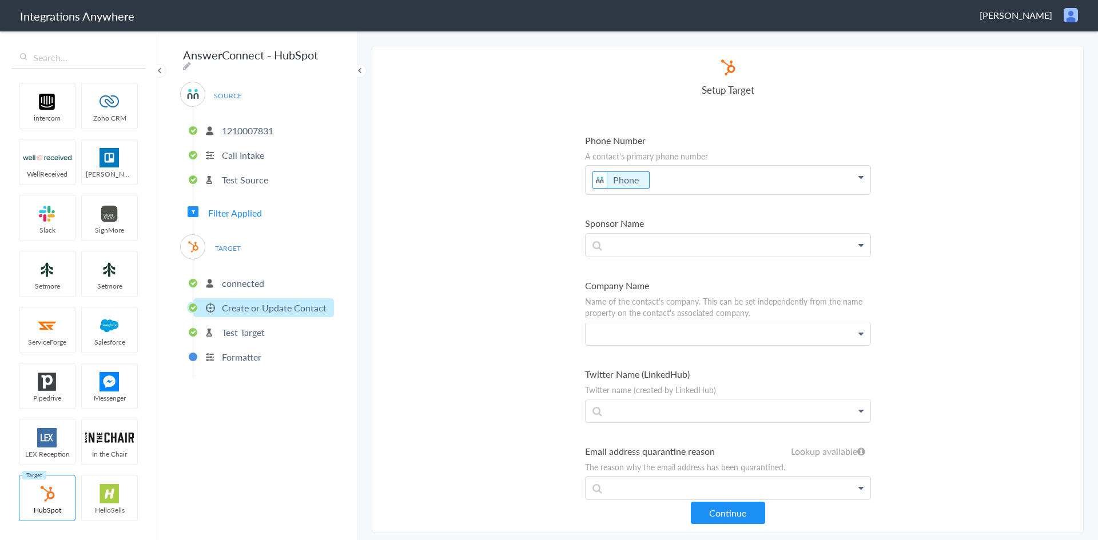
click at [0, 0] on link "Company Name" at bounding box center [0, 0] width 0 height 0
click at [732, 512] on button "Continue" at bounding box center [728, 513] width 74 height 22
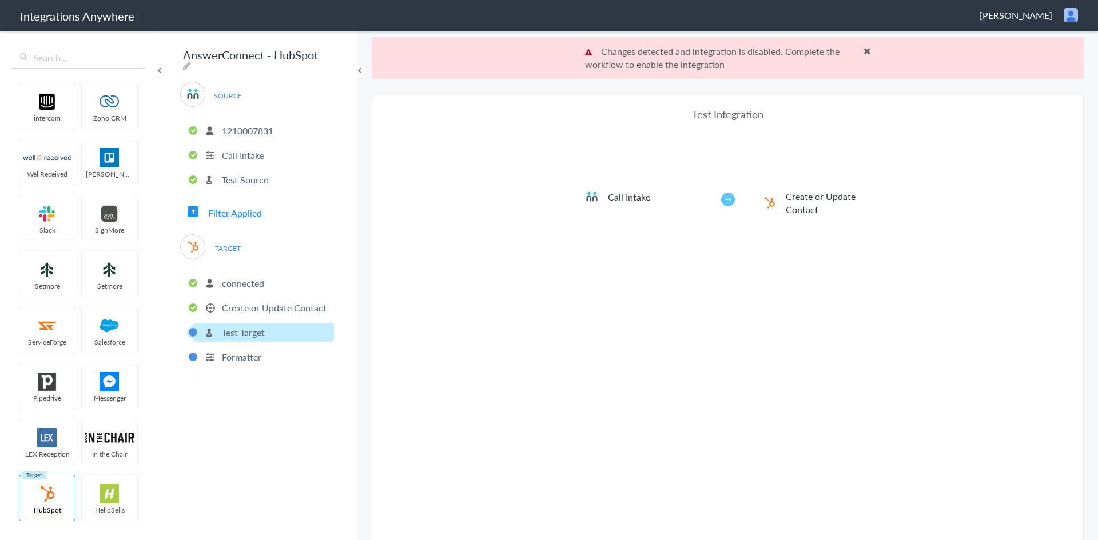
scroll to position [42, 0]
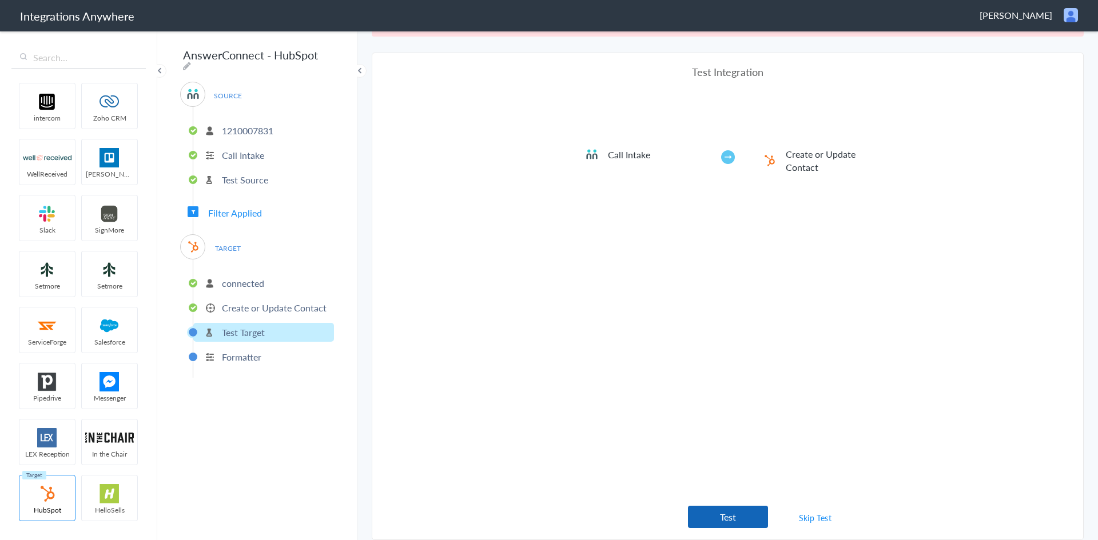
click at [720, 517] on button "Test" at bounding box center [728, 517] width 80 height 22
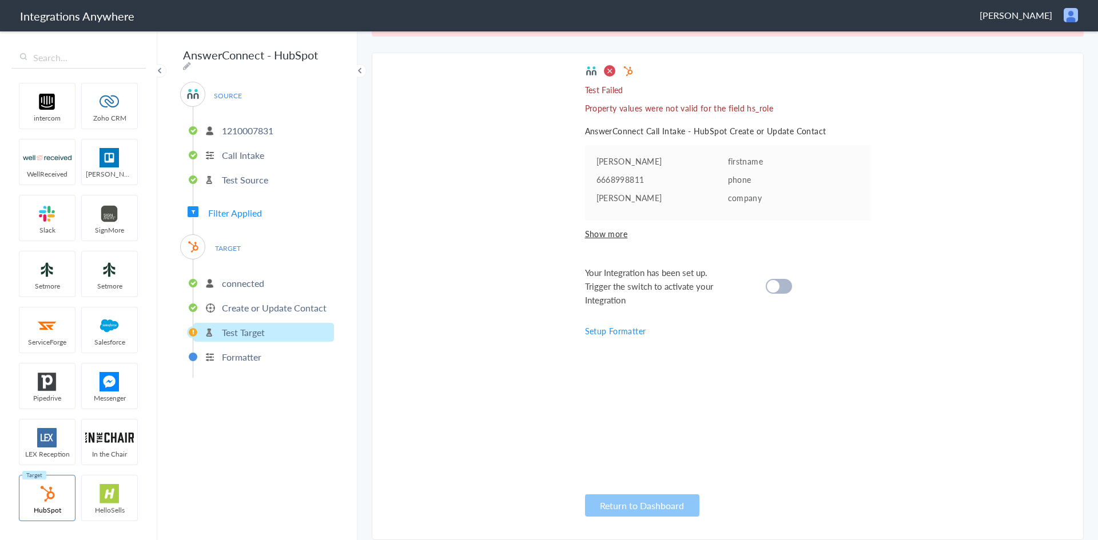
click at [260, 304] on p "Create or Update Contact" at bounding box center [274, 307] width 105 height 13
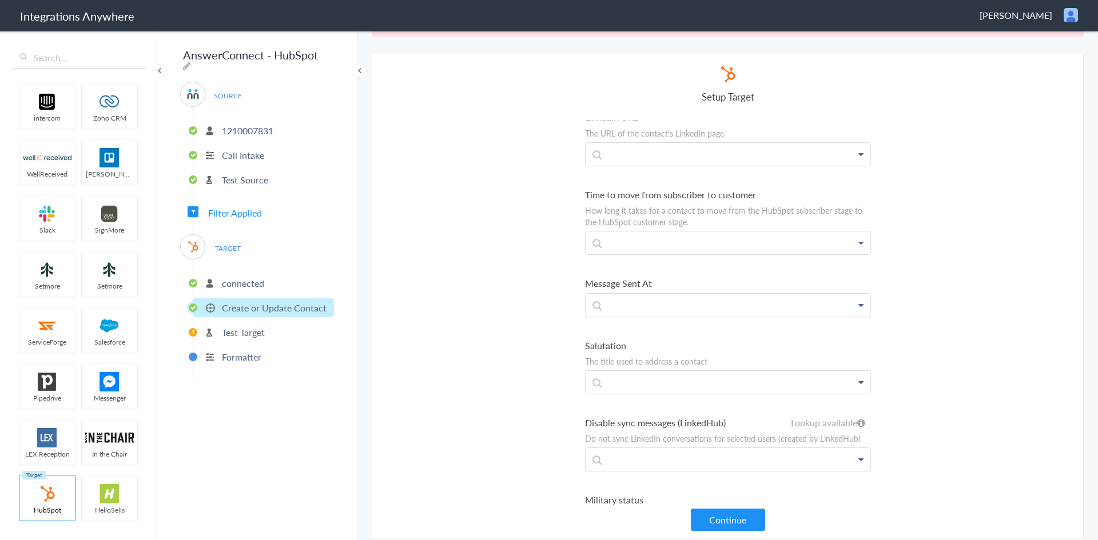
scroll to position [3660, 0]
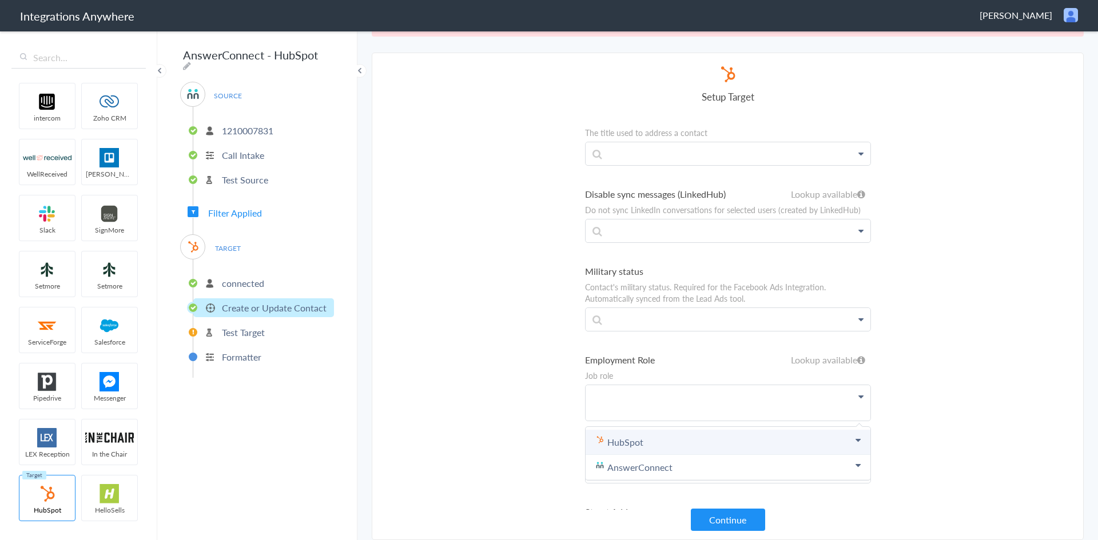
click at [0, 0] on link "HubSpot" at bounding box center [0, 0] width 0 height 0
click at [967, 321] on section "Select Account 1260011021 Rename Delete (14 days ago) 3475034731 Rename Delete …" at bounding box center [728, 297] width 712 height 488
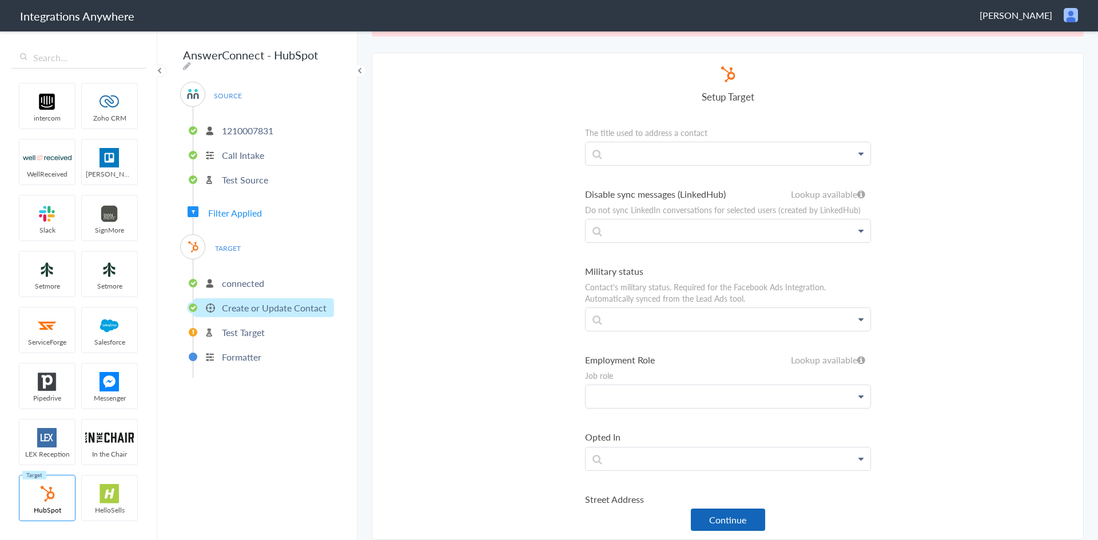
click at [722, 519] on button "Continue" at bounding box center [728, 520] width 74 height 22
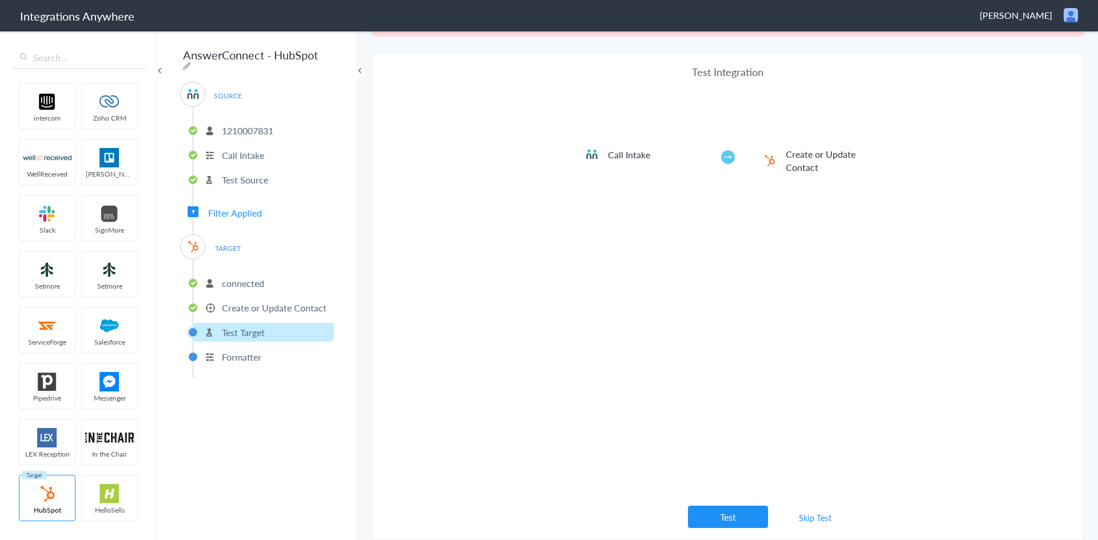
click at [730, 517] on button "Test" at bounding box center [728, 517] width 80 height 22
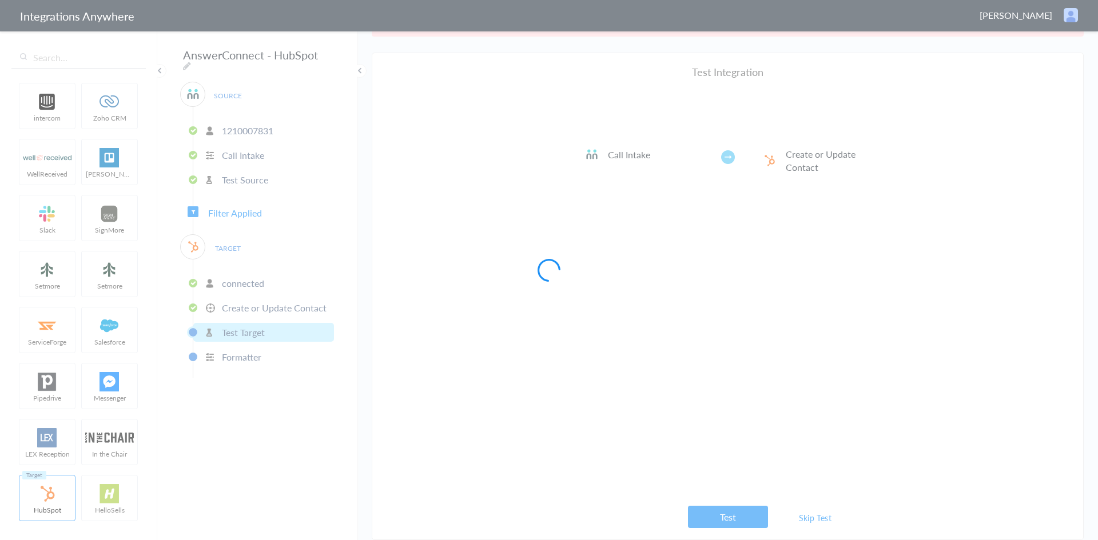
scroll to position [0, 0]
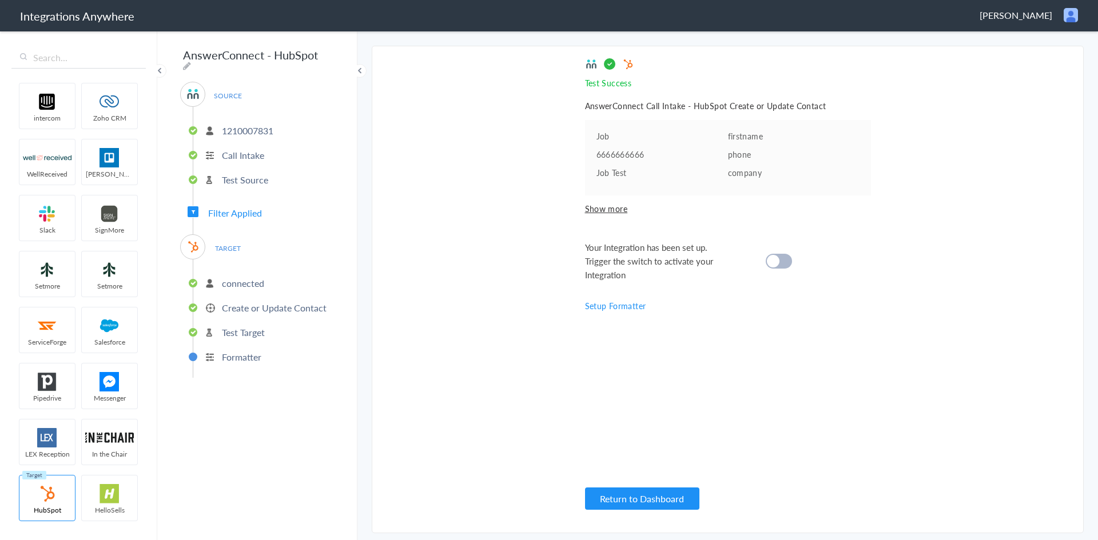
click at [785, 263] on div at bounding box center [779, 261] width 26 height 15
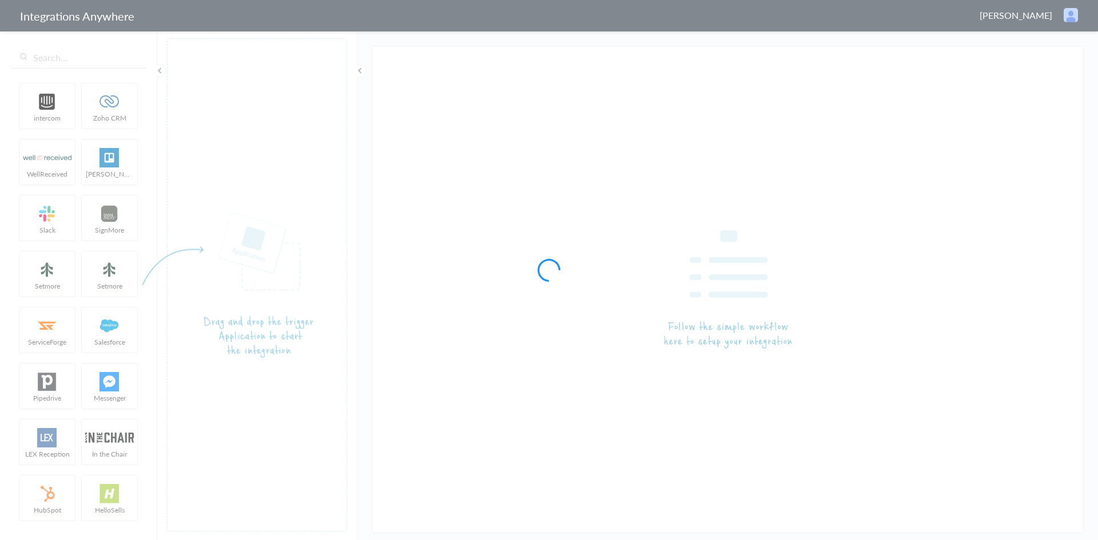
type input "AnswerConnect - HubSpot"
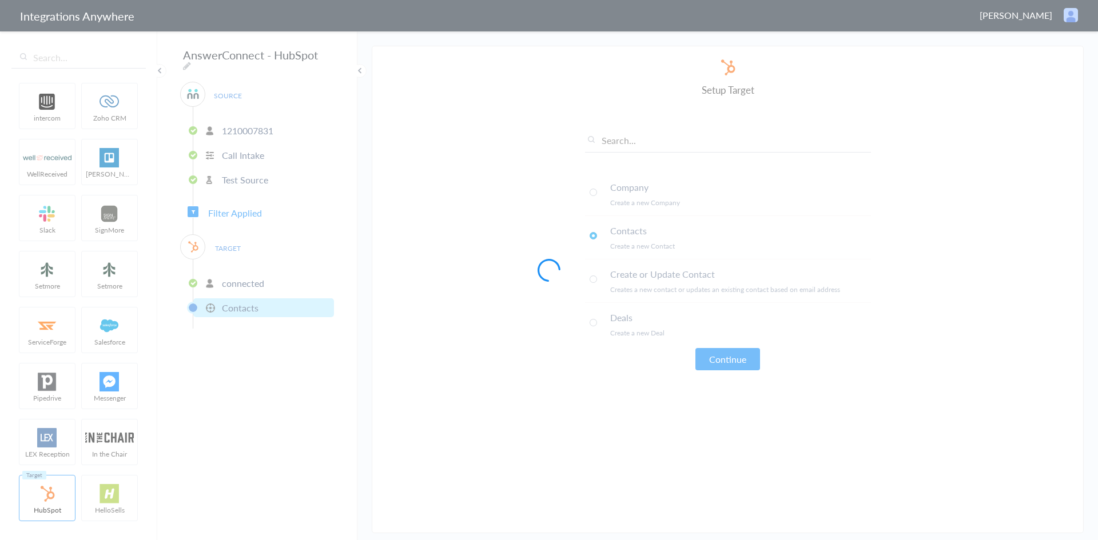
click at [246, 209] on div at bounding box center [549, 270] width 1098 height 540
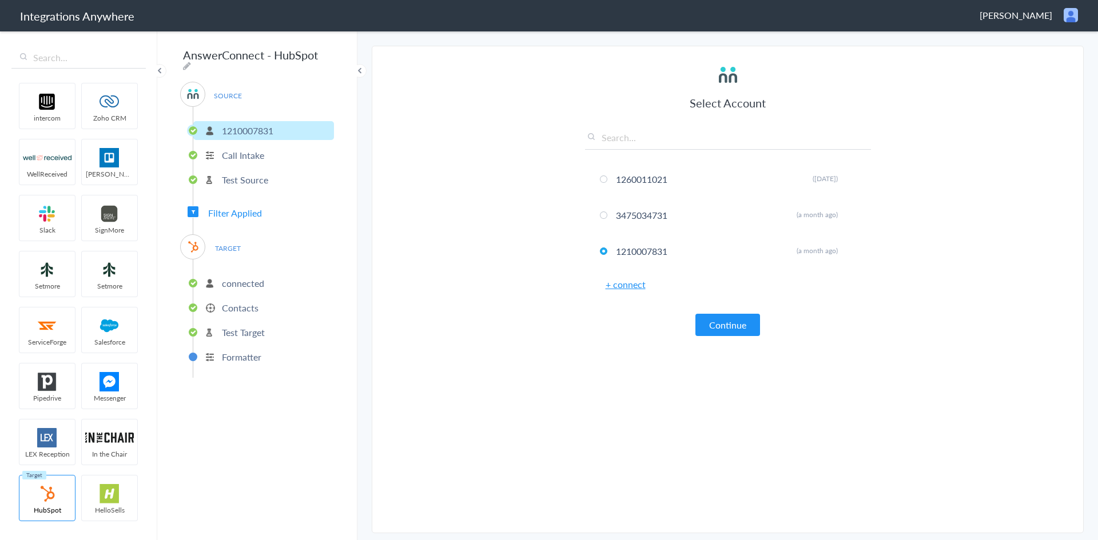
click at [241, 209] on span "Filter Applied" at bounding box center [235, 212] width 54 height 13
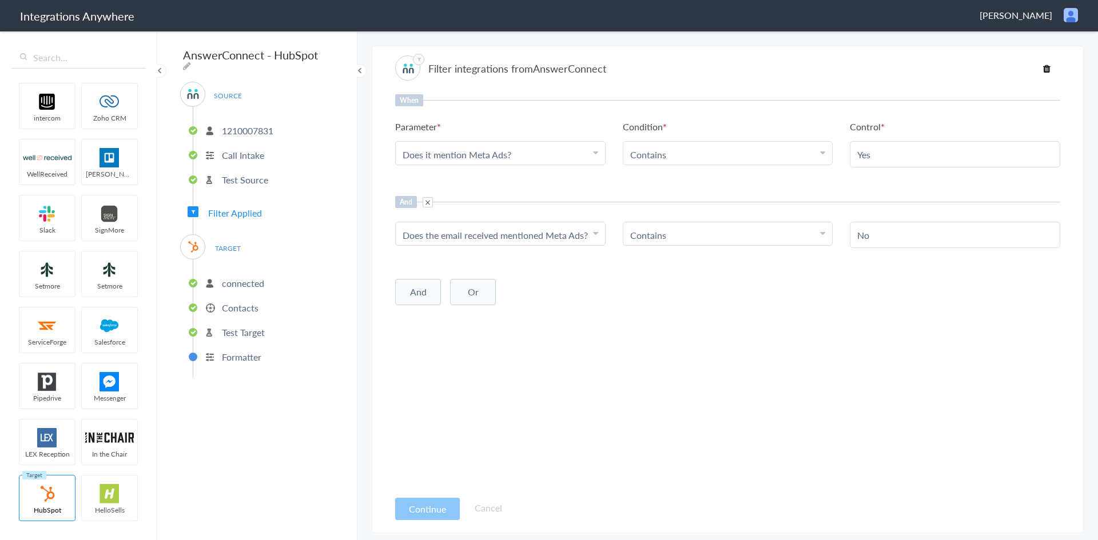
click at [1044, 67] on icon at bounding box center [1046, 68] width 7 height 9
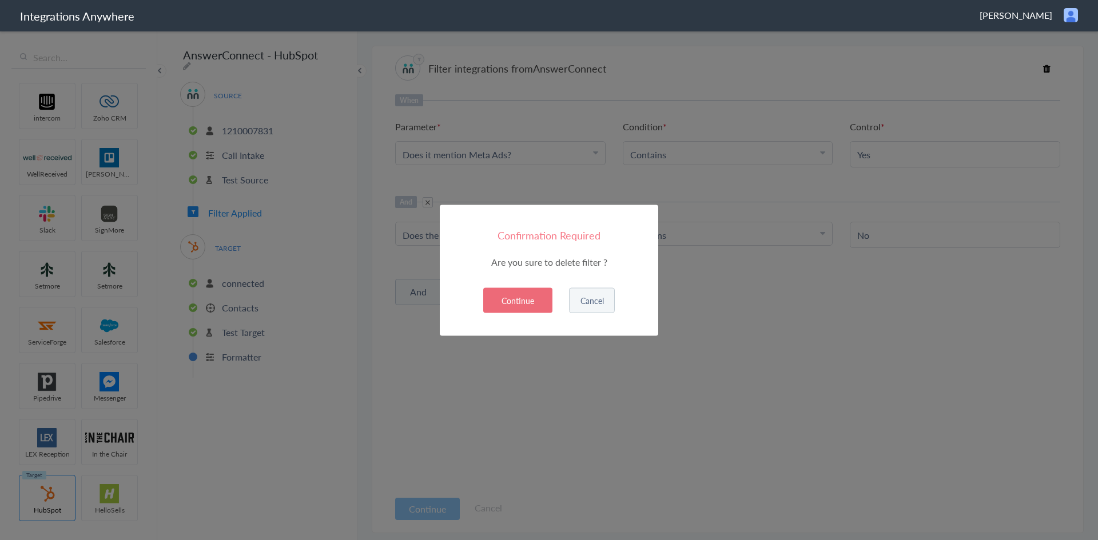
click at [536, 294] on button "Continue" at bounding box center [517, 300] width 69 height 25
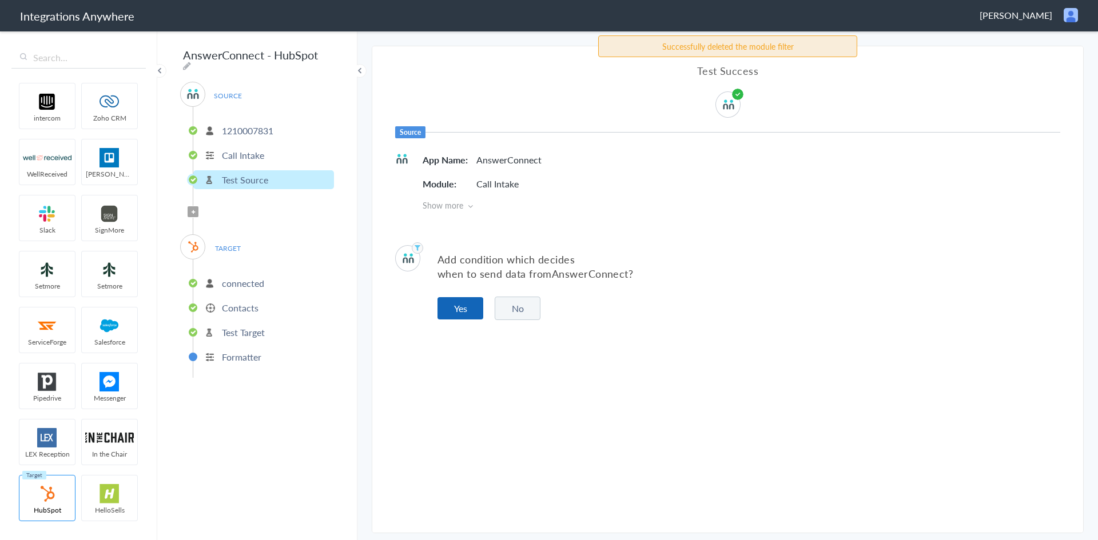
click at [458, 307] on button "Yes" at bounding box center [460, 308] width 46 height 22
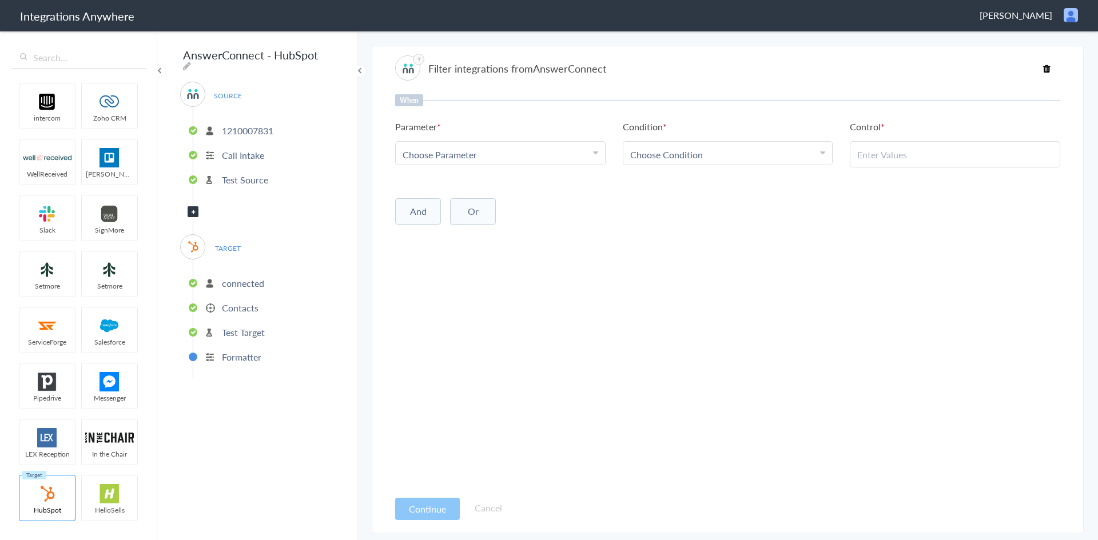
click at [500, 161] on link "Choose Parameter" at bounding box center [500, 153] width 209 height 23
click at [474, 184] on input "text" at bounding box center [500, 186] width 209 height 25
type input "do"
click at [481, 211] on link "Does the email received mentioned Meta Ads?" at bounding box center [500, 210] width 209 height 25
click at [675, 153] on span "Choose Condition" at bounding box center [666, 154] width 73 height 13
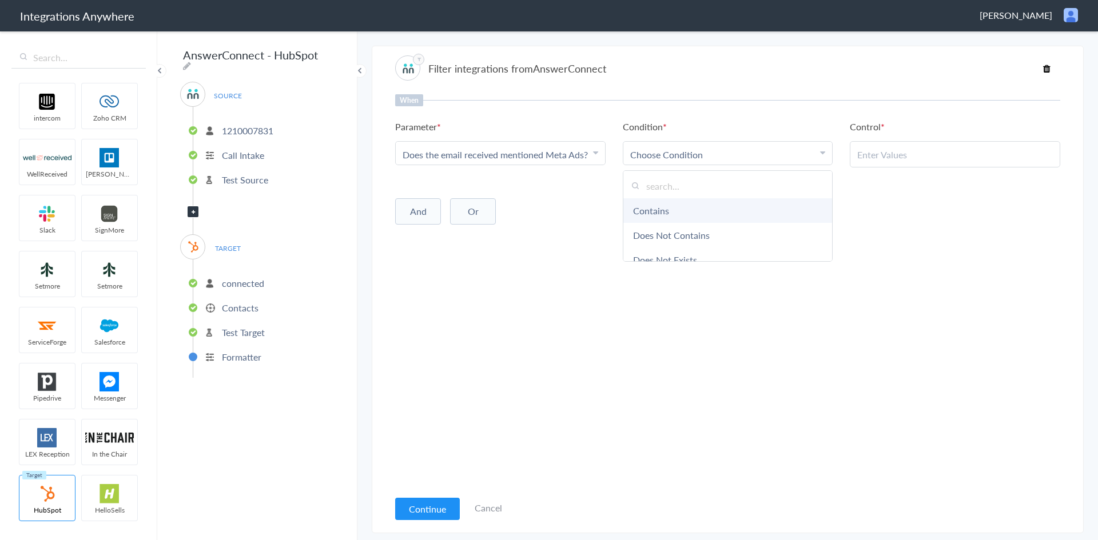
click at [673, 205] on link "Contains" at bounding box center [727, 210] width 209 height 25
paste input "No"
type input "No"
click at [431, 508] on button "Continue" at bounding box center [427, 509] width 65 height 22
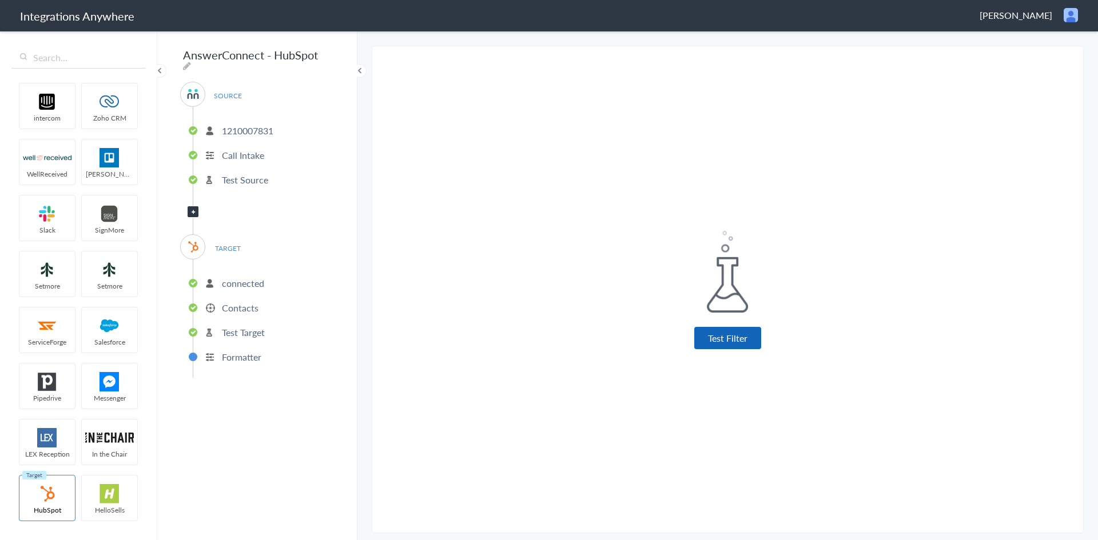
click at [750, 344] on button "Test Filter" at bounding box center [727, 338] width 67 height 22
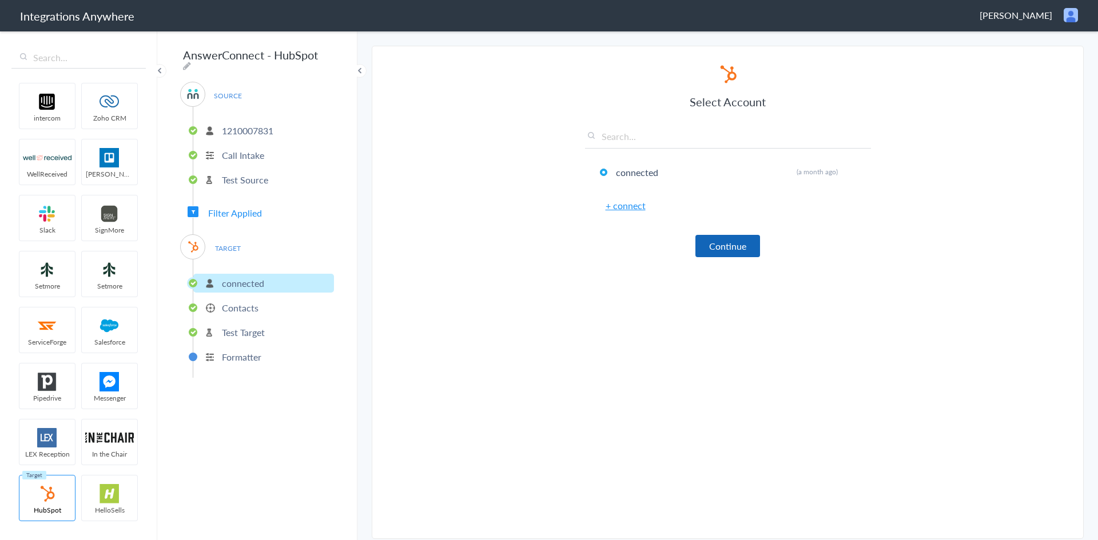
click at [749, 247] on button "Continue" at bounding box center [727, 246] width 65 height 22
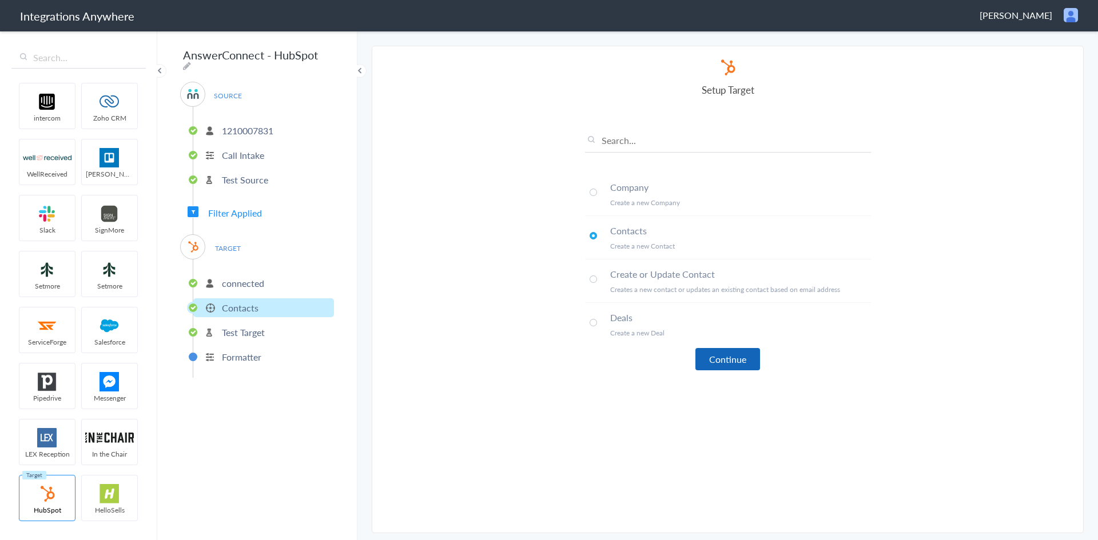
click at [720, 359] on button "Continue" at bounding box center [727, 359] width 65 height 22
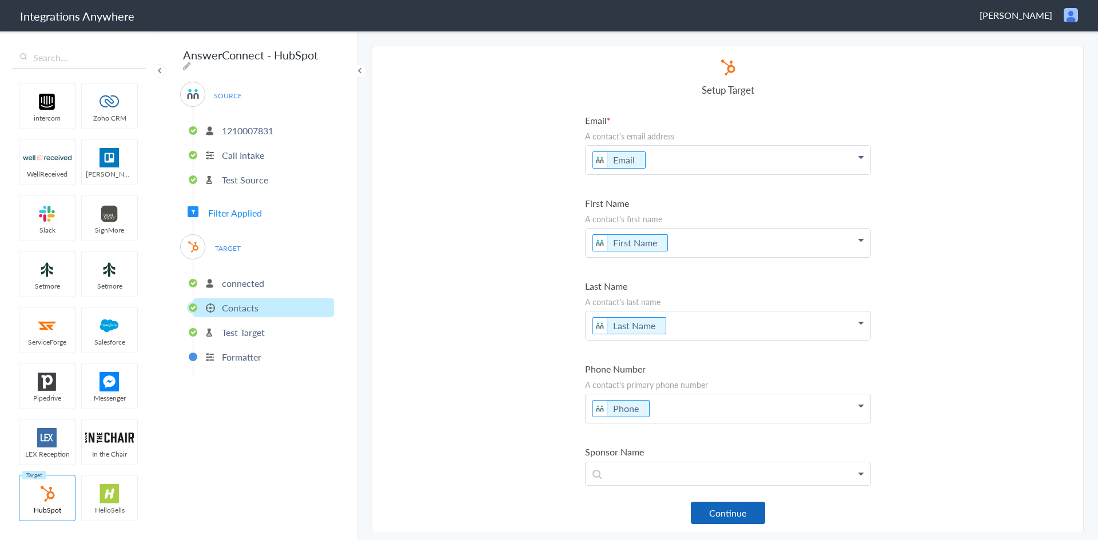
click at [734, 506] on button "Continue" at bounding box center [728, 513] width 74 height 22
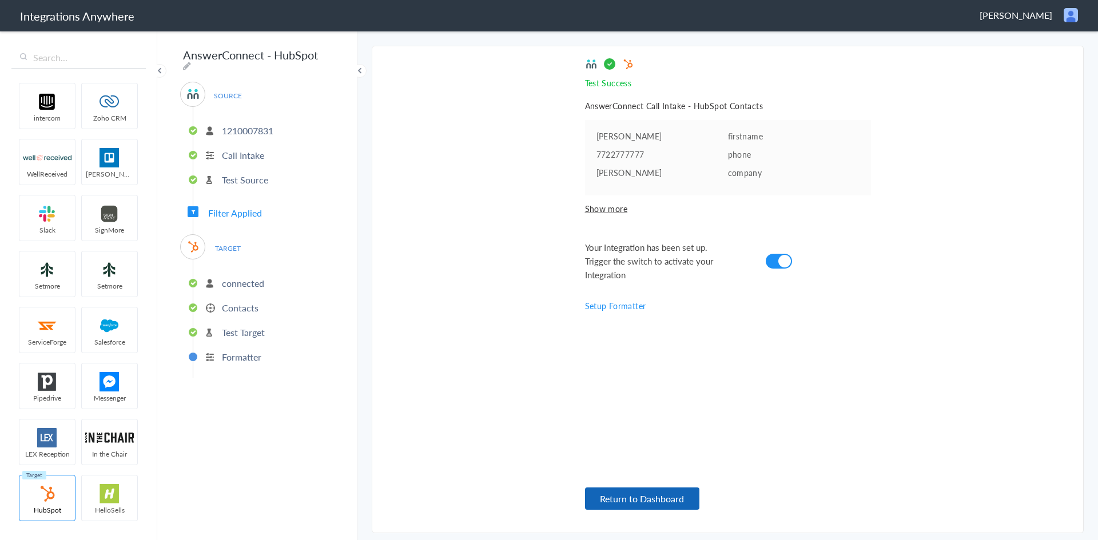
click at [656, 492] on button "Return to Dashboard" at bounding box center [642, 499] width 114 height 22
